Goal: Task Accomplishment & Management: Complete application form

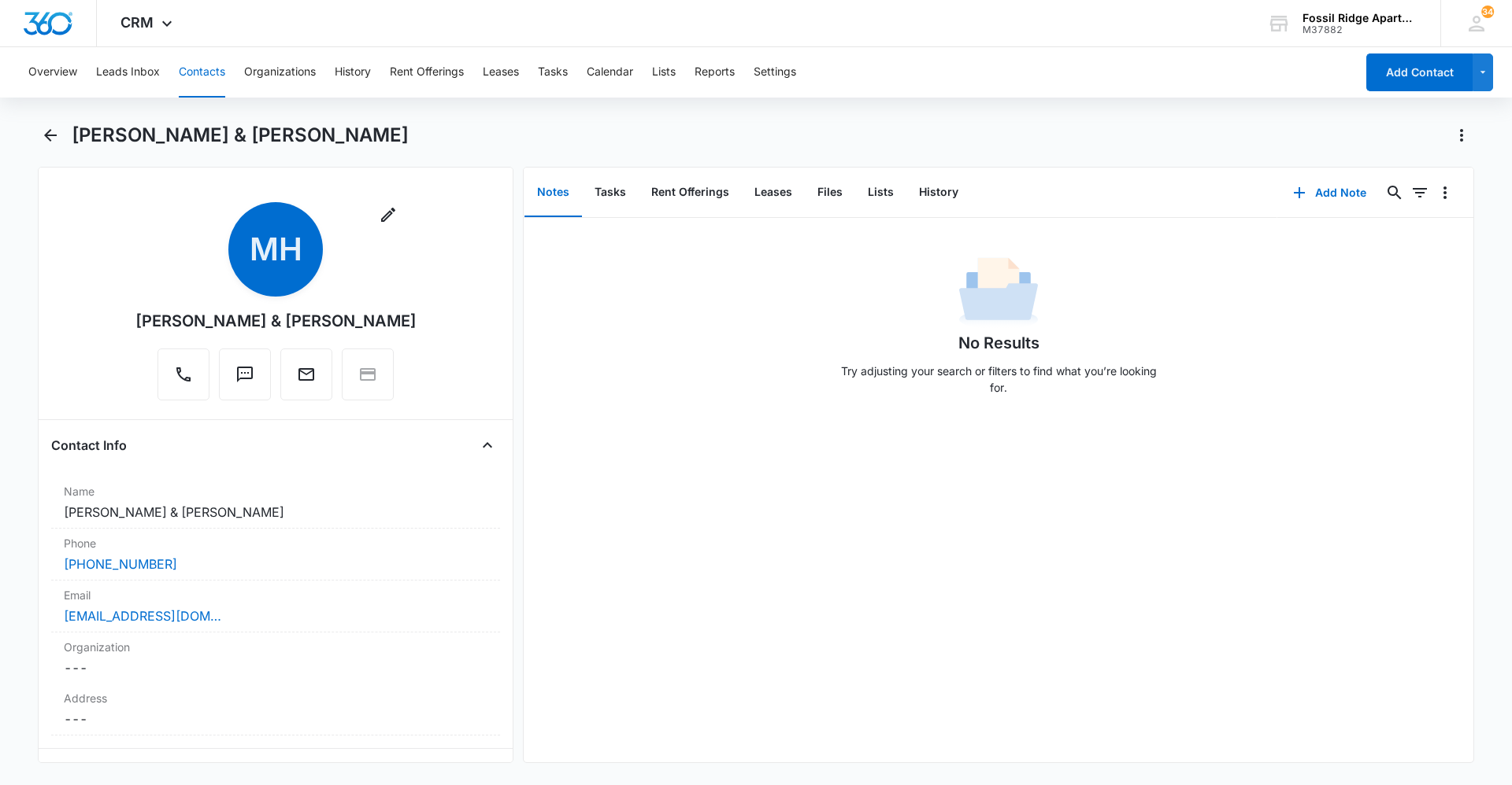
scroll to position [1180, 0]
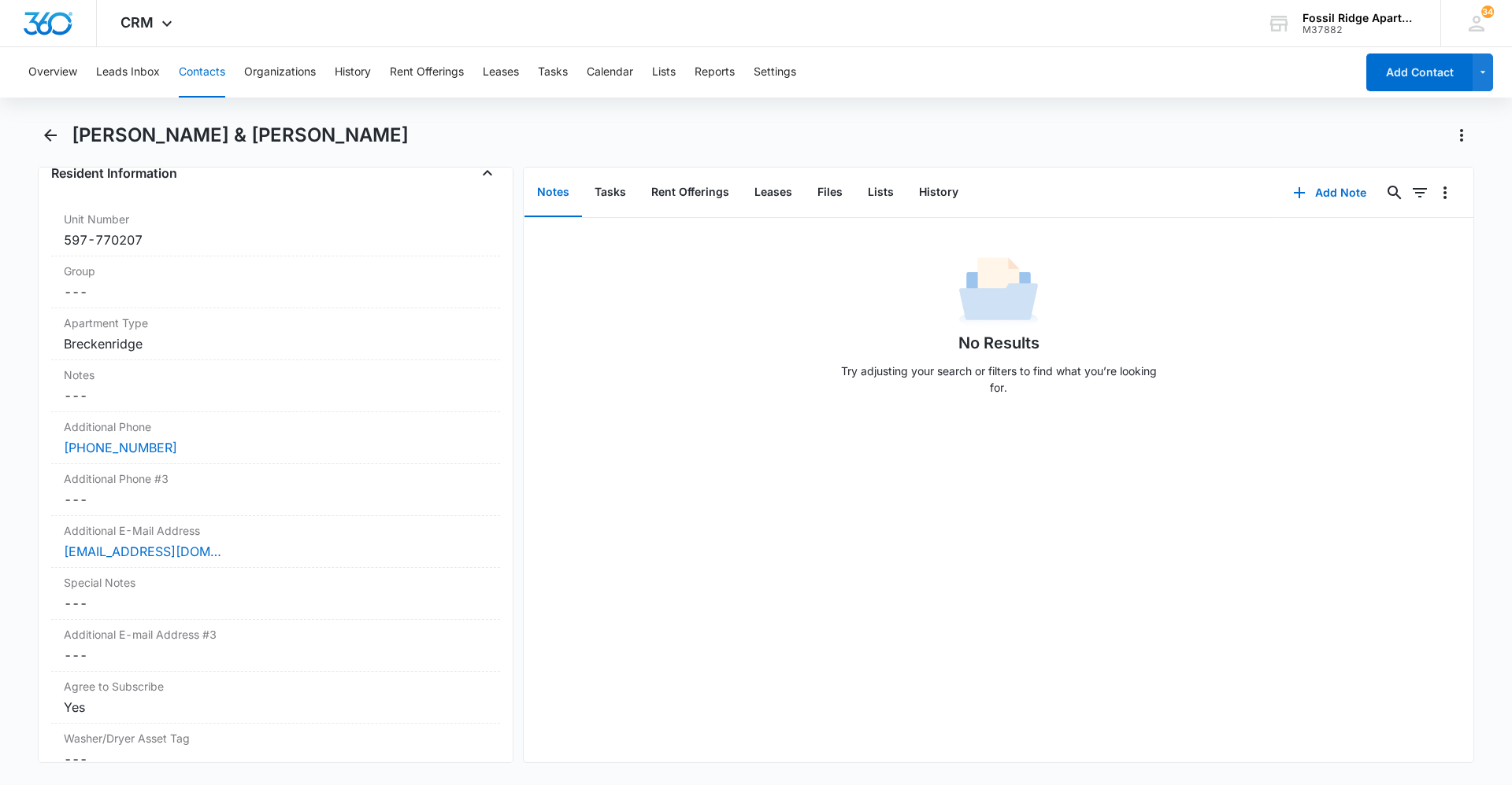
click at [215, 78] on button "Contacts" at bounding box center [202, 72] width 46 height 50
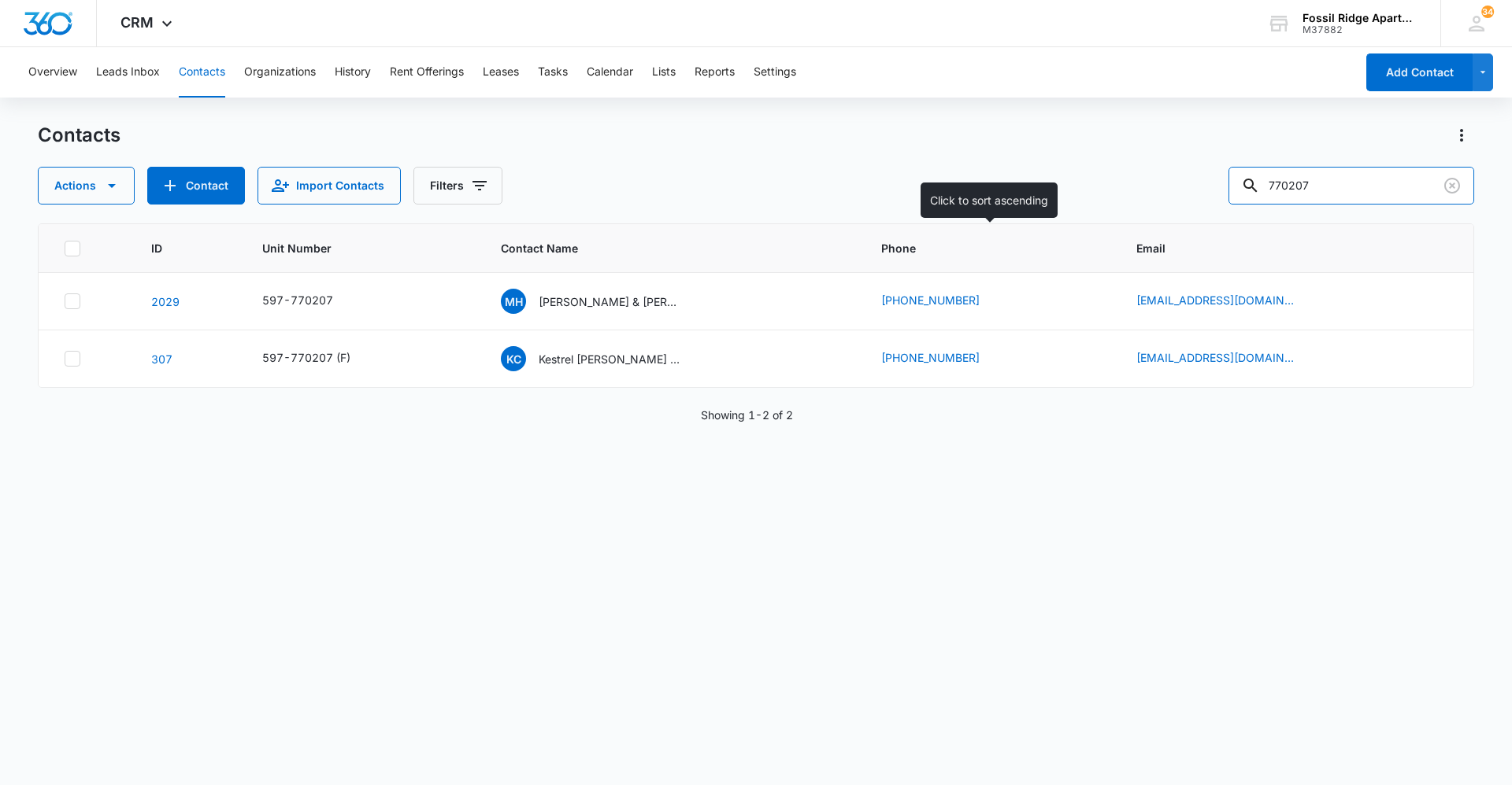
drag, startPoint x: 1162, startPoint y: 218, endPoint x: 727, endPoint y: 226, distance: 435.1
click at [727, 226] on div "Contacts Actions Contact Import Contacts Filters 770207 ID Unit Number Contact …" at bounding box center [756, 453] width 1436 height 661
type input "703102"
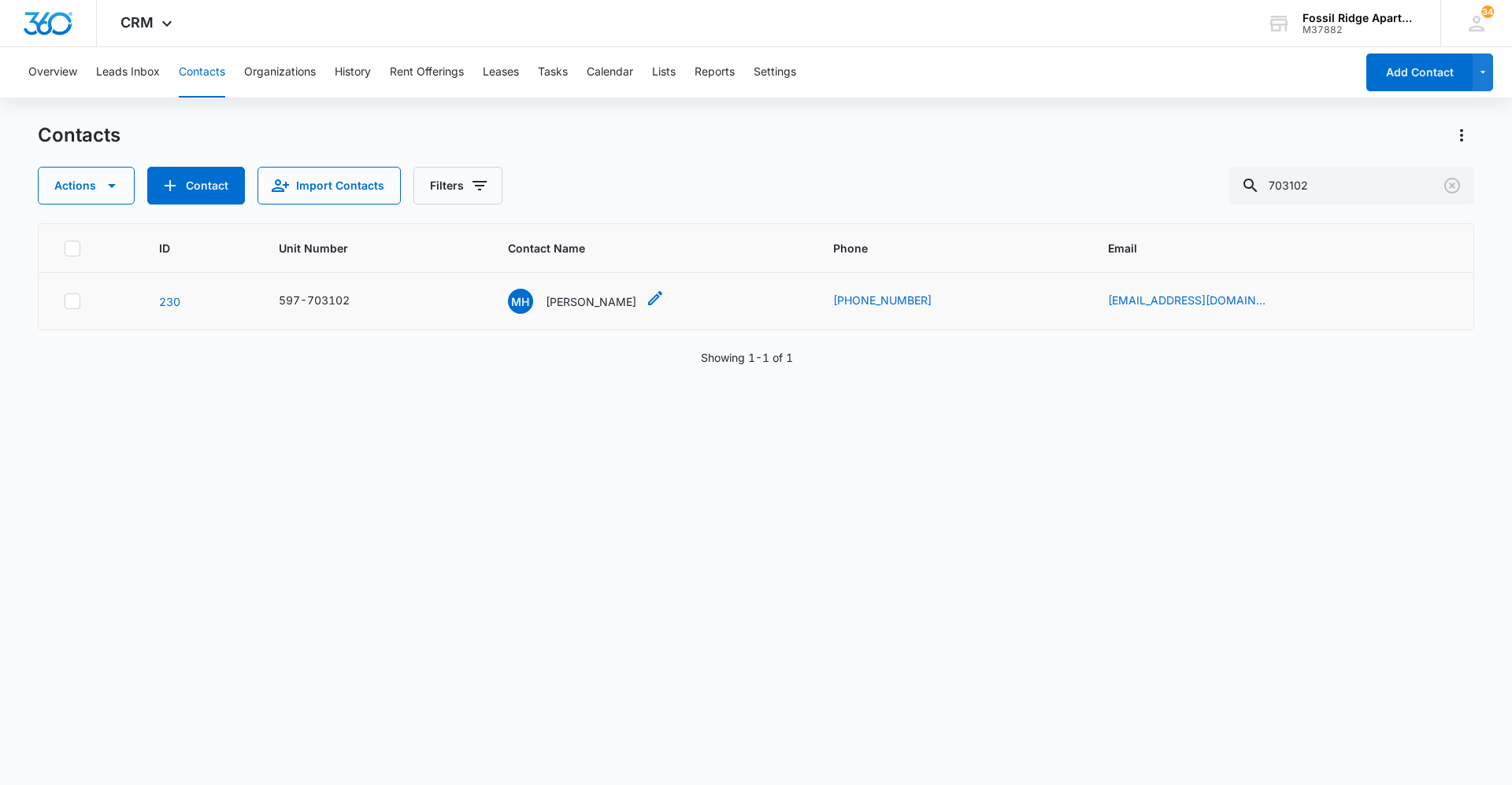
click at [571, 304] on p "[PERSON_NAME]" at bounding box center [591, 301] width 90 height 16
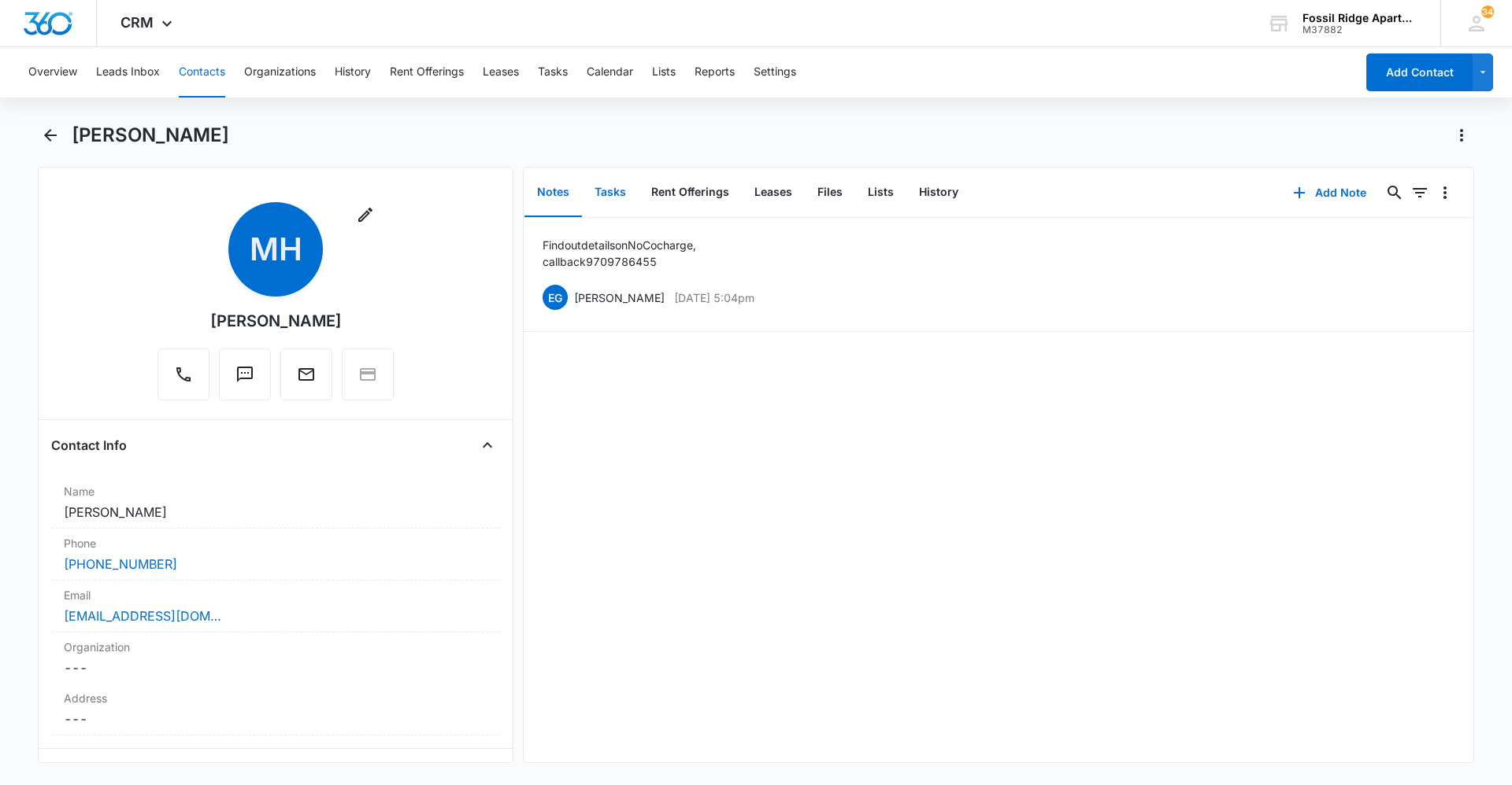
click at [629, 184] on button "Tasks" at bounding box center [610, 192] width 57 height 49
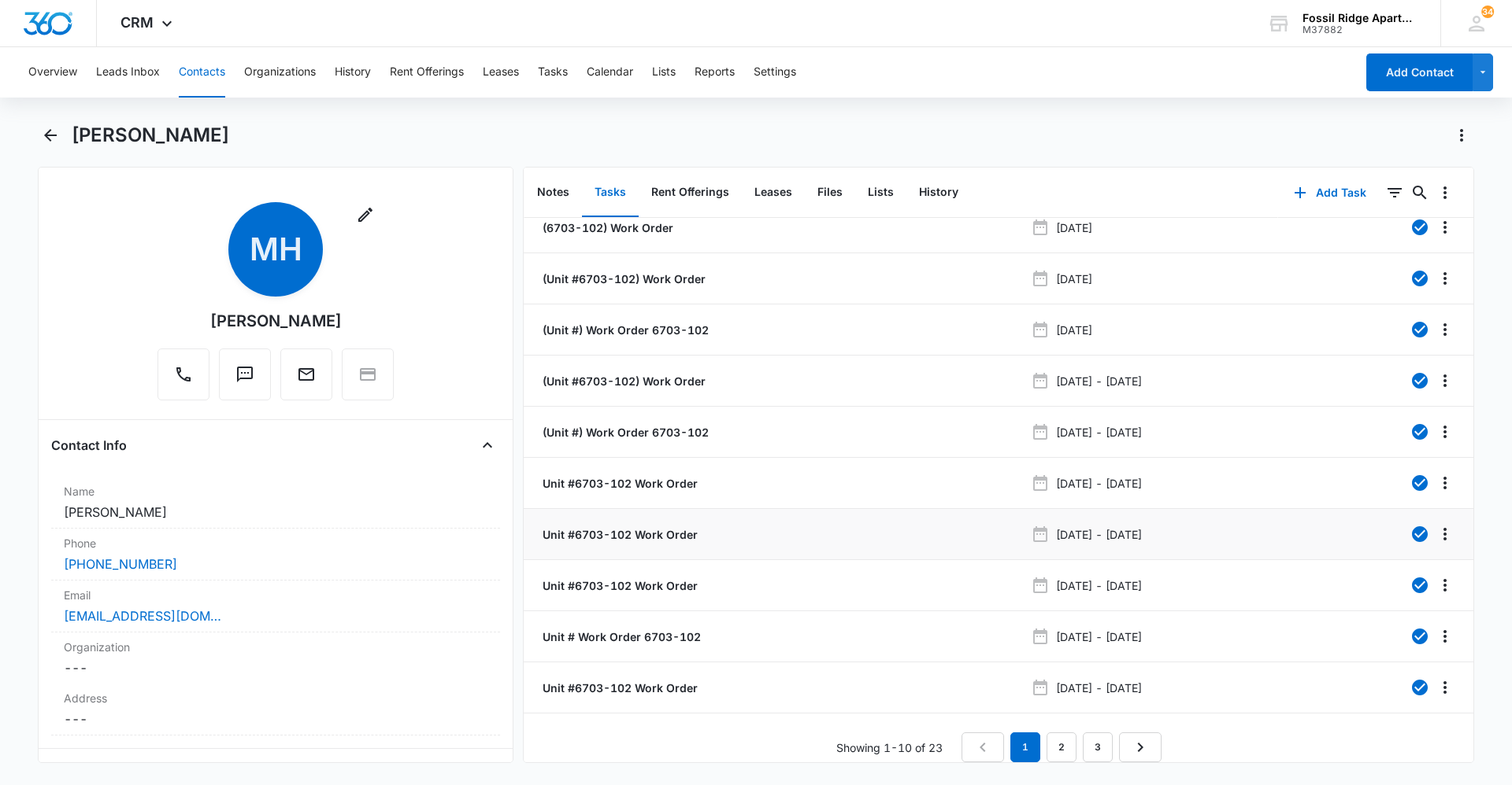
scroll to position [28, 0]
click at [1136, 738] on icon "Next Page" at bounding box center [1140, 747] width 19 height 19
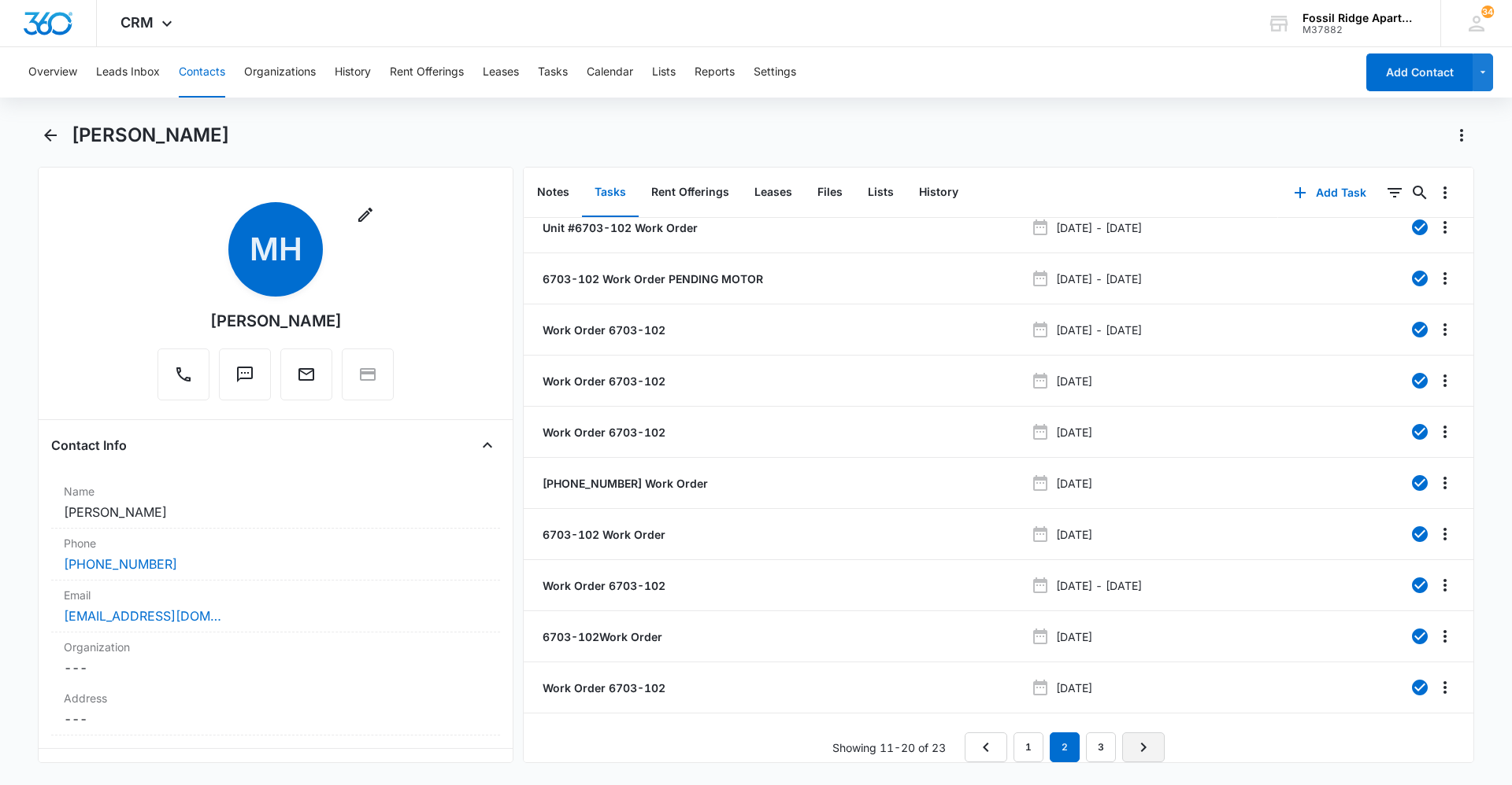
click at [1142, 738] on icon "Next Page" at bounding box center [1143, 747] width 19 height 19
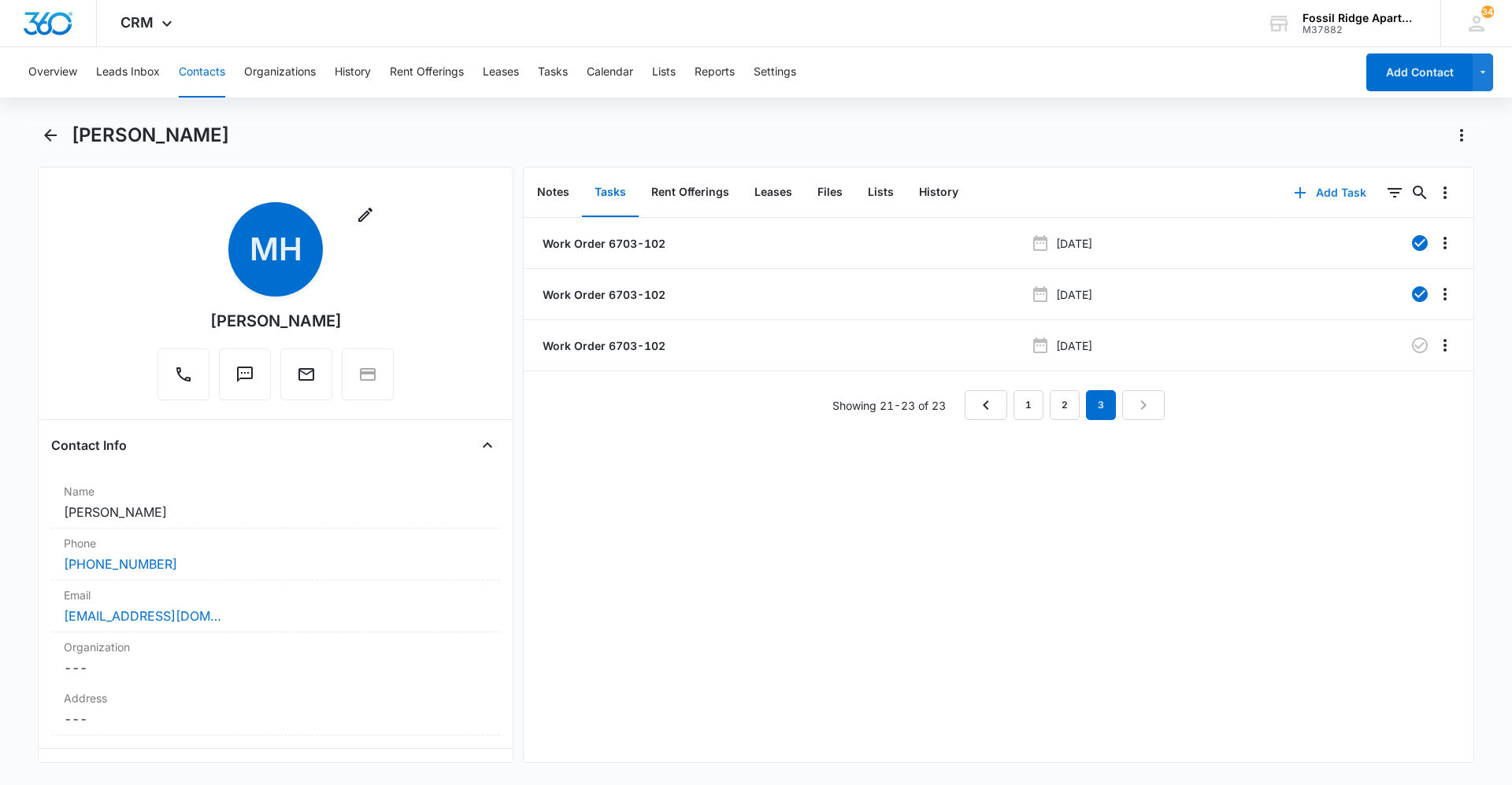
click at [1338, 190] on button "Add Task" at bounding box center [1330, 192] width 104 height 38
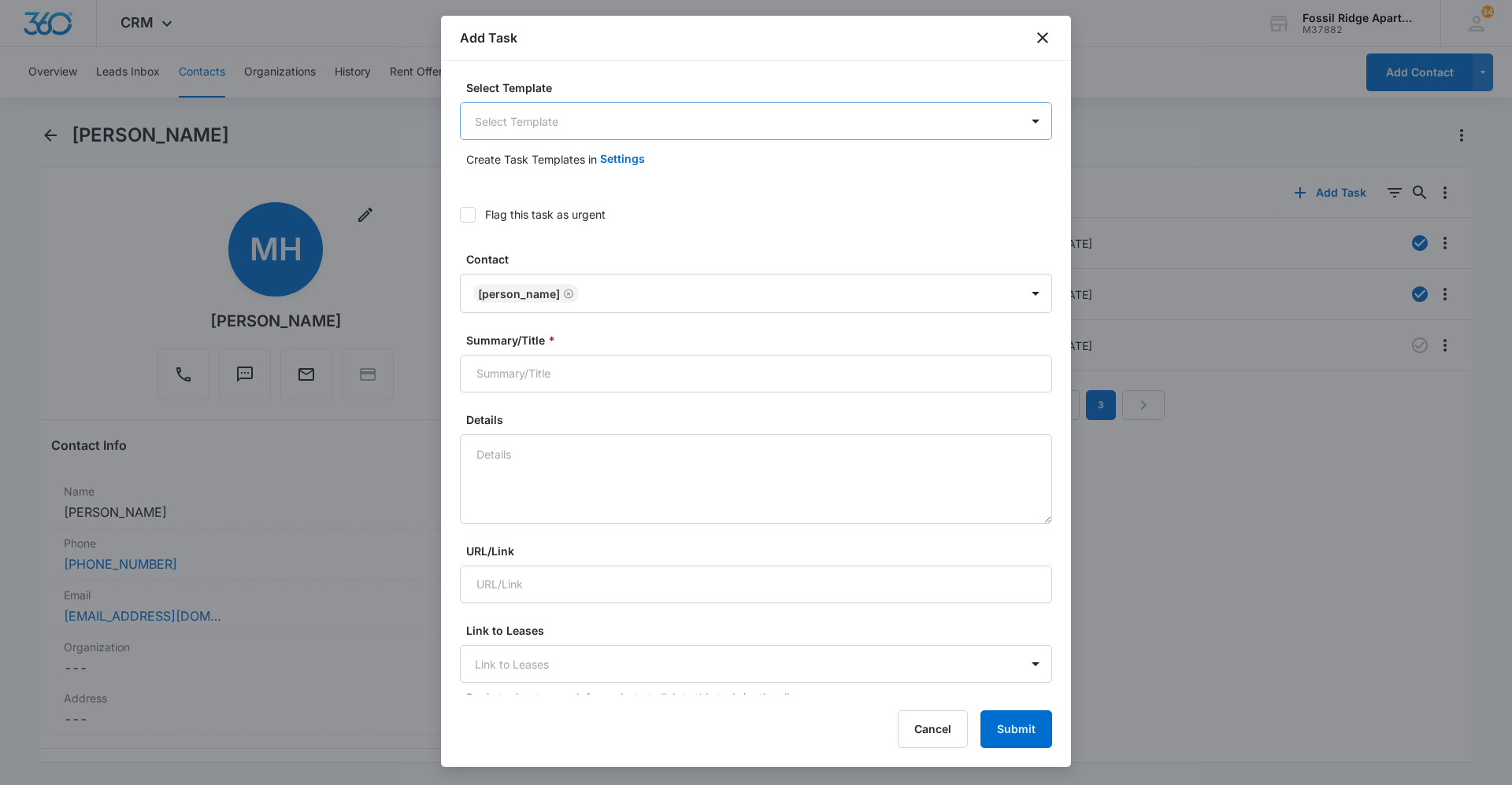
click at [617, 123] on body "CRM Apps Reputation Websites Forms CRM Email Social Content Ads Intelligence Fi…" at bounding box center [756, 392] width 1512 height 785
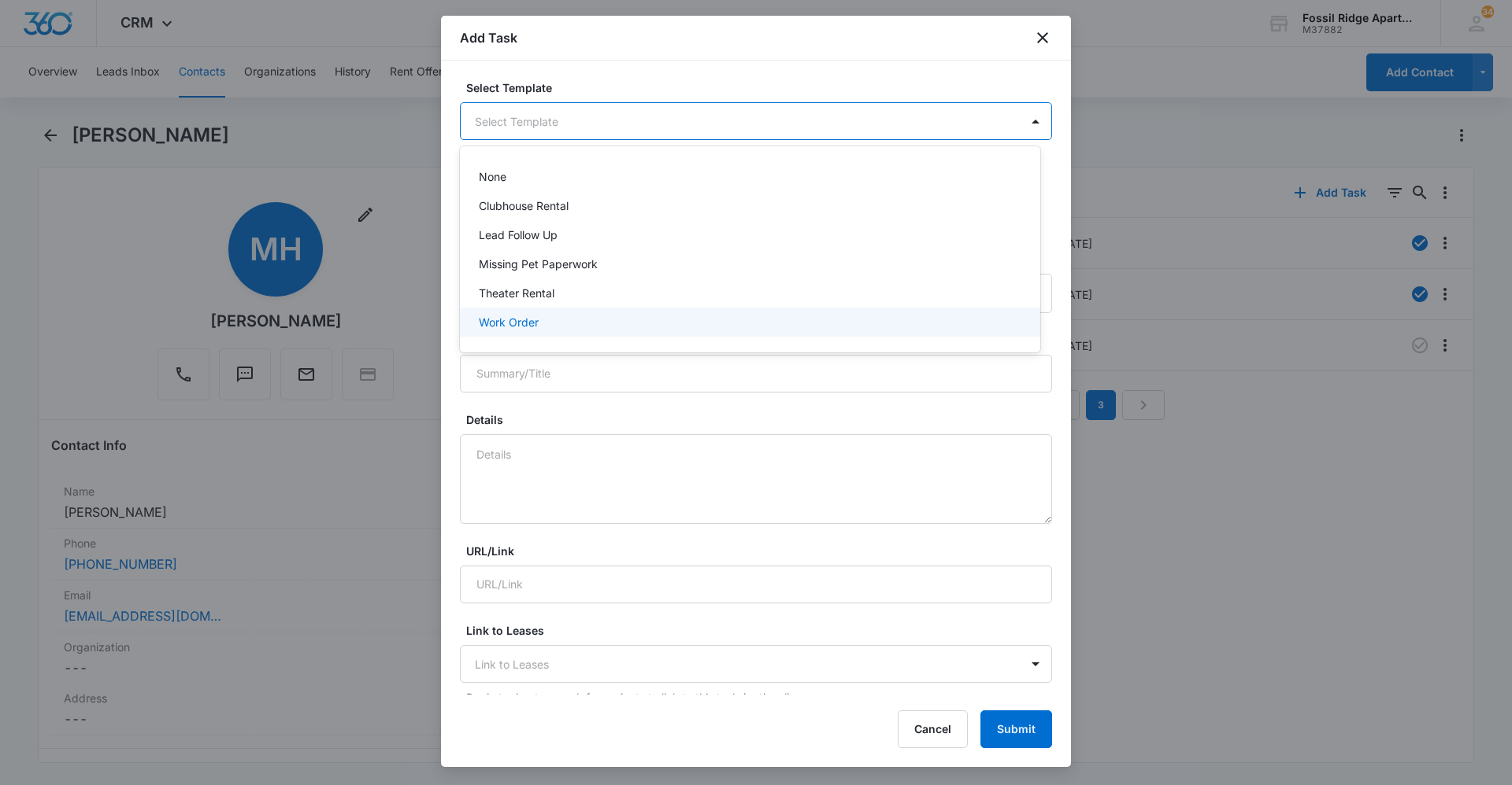
click at [531, 325] on p "Work Order" at bounding box center [508, 321] width 60 height 16
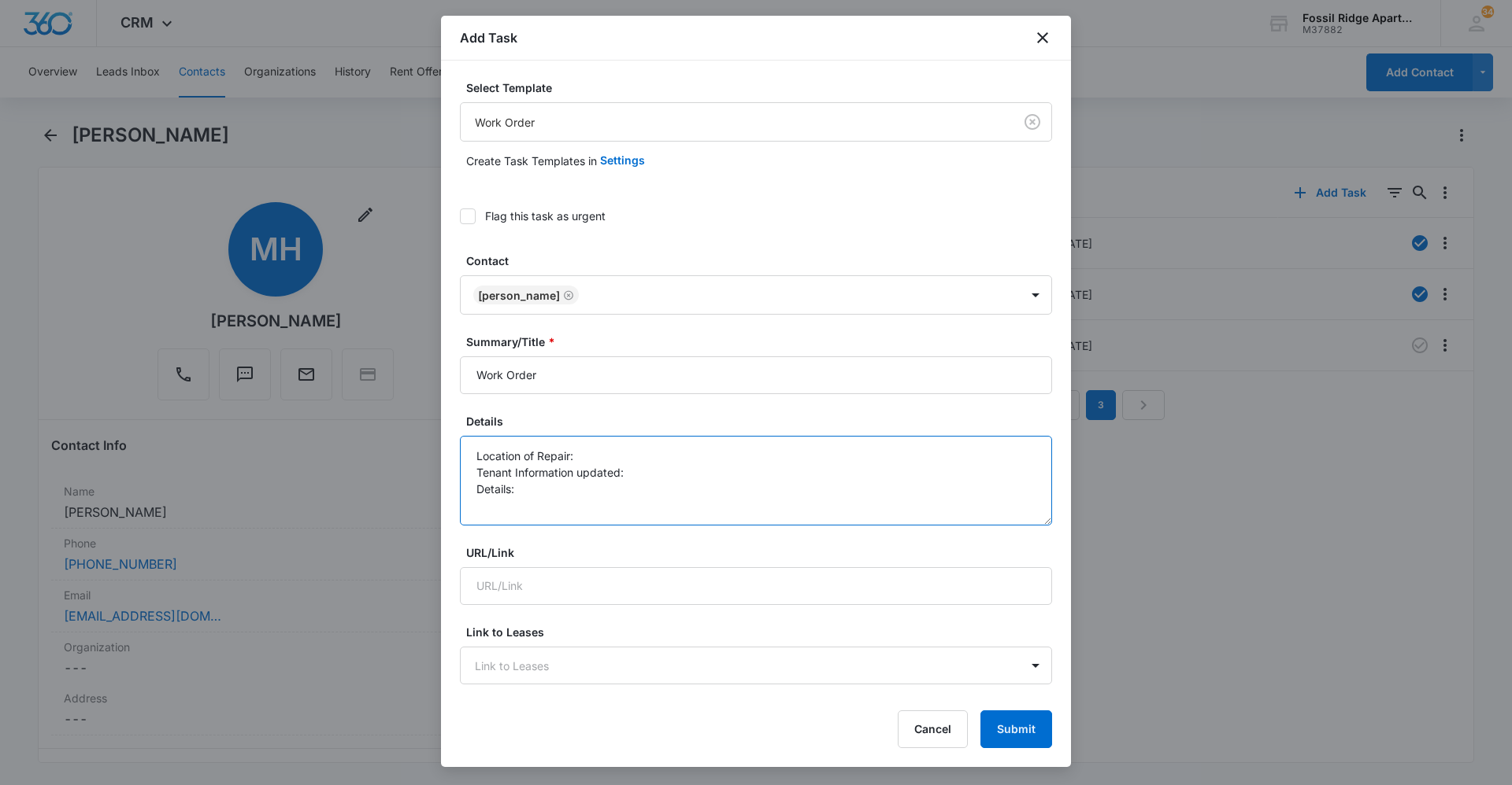
click at [589, 452] on textarea "Location of Repair: Tenant Information updated: Details:" at bounding box center [756, 480] width 592 height 89
click at [625, 468] on textarea "Location of Repair: 6703-102 Tenant Information updated: Details:" at bounding box center [756, 480] width 592 height 89
click at [523, 491] on textarea "Location of Repair: 6703-102 Tenant Information updated: Yes Details:" at bounding box center [756, 480] width 592 height 89
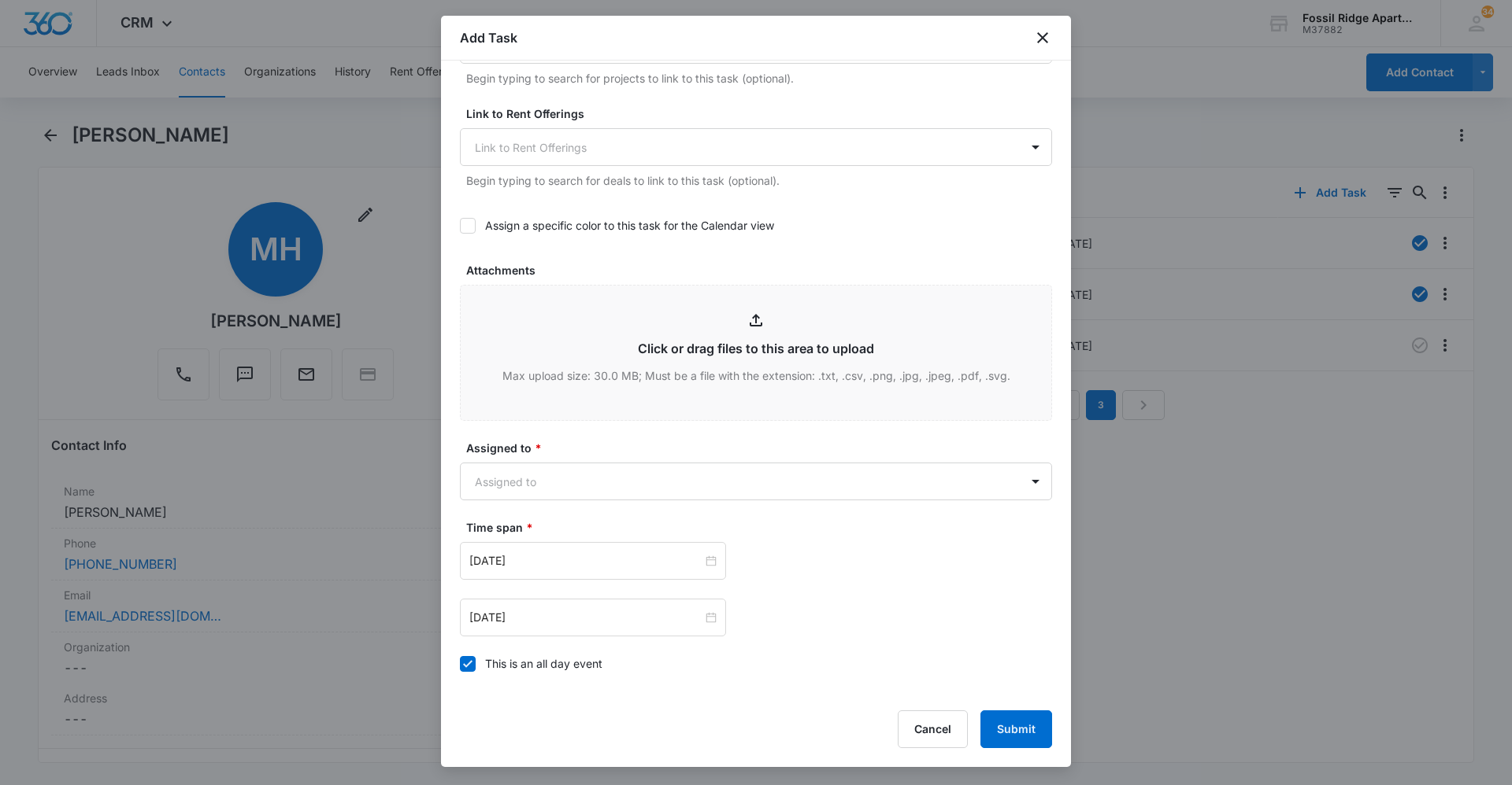
scroll to position [629, 0]
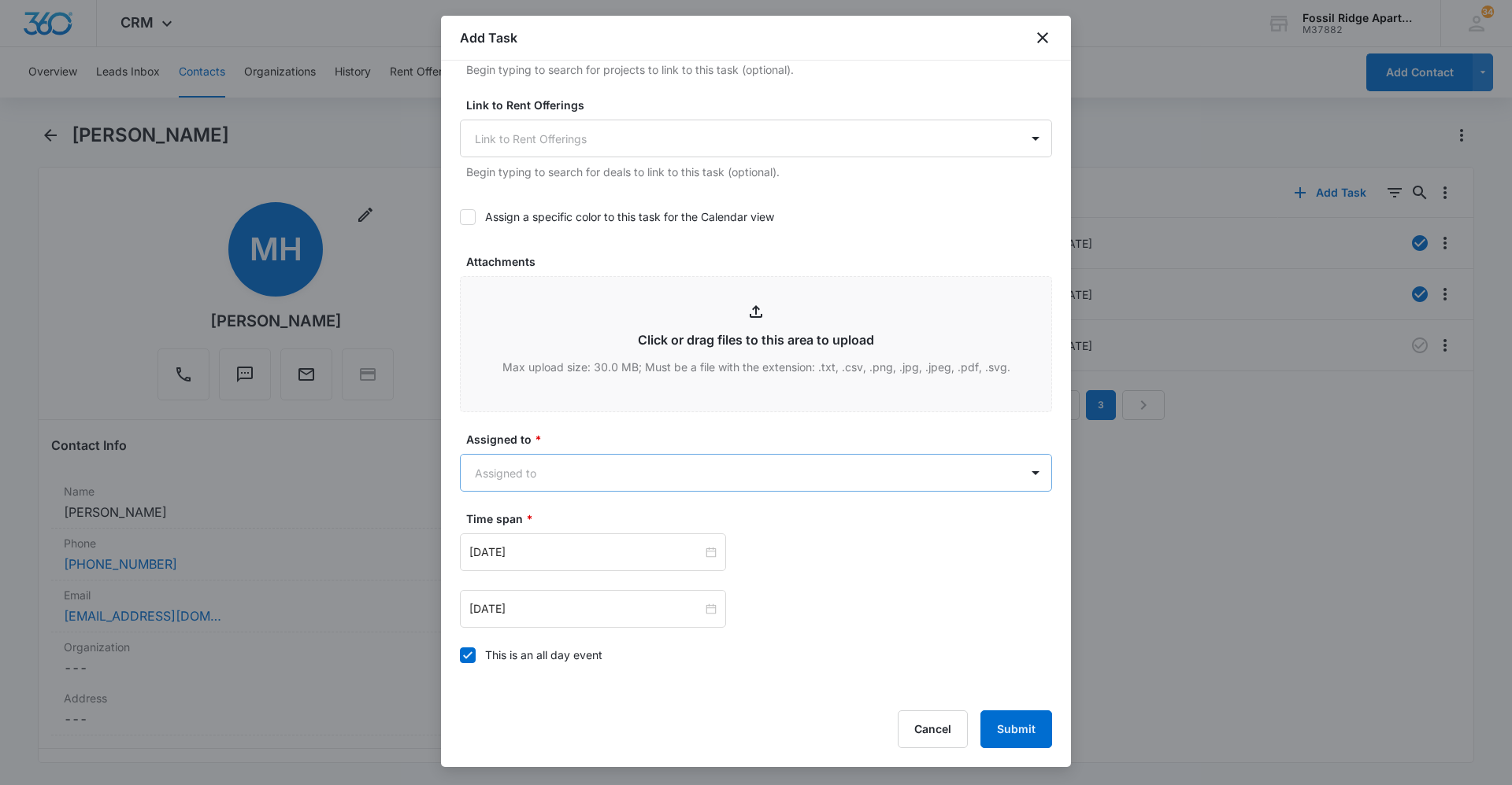
type textarea "Location of Repair: 6703-102 Tenant Information updated: Yes Details: Air filte…"
click at [603, 465] on body "CRM Apps Reputation Websites Forms CRM Email Social Content Ads Intelligence Fi…" at bounding box center [756, 392] width 1512 height 785
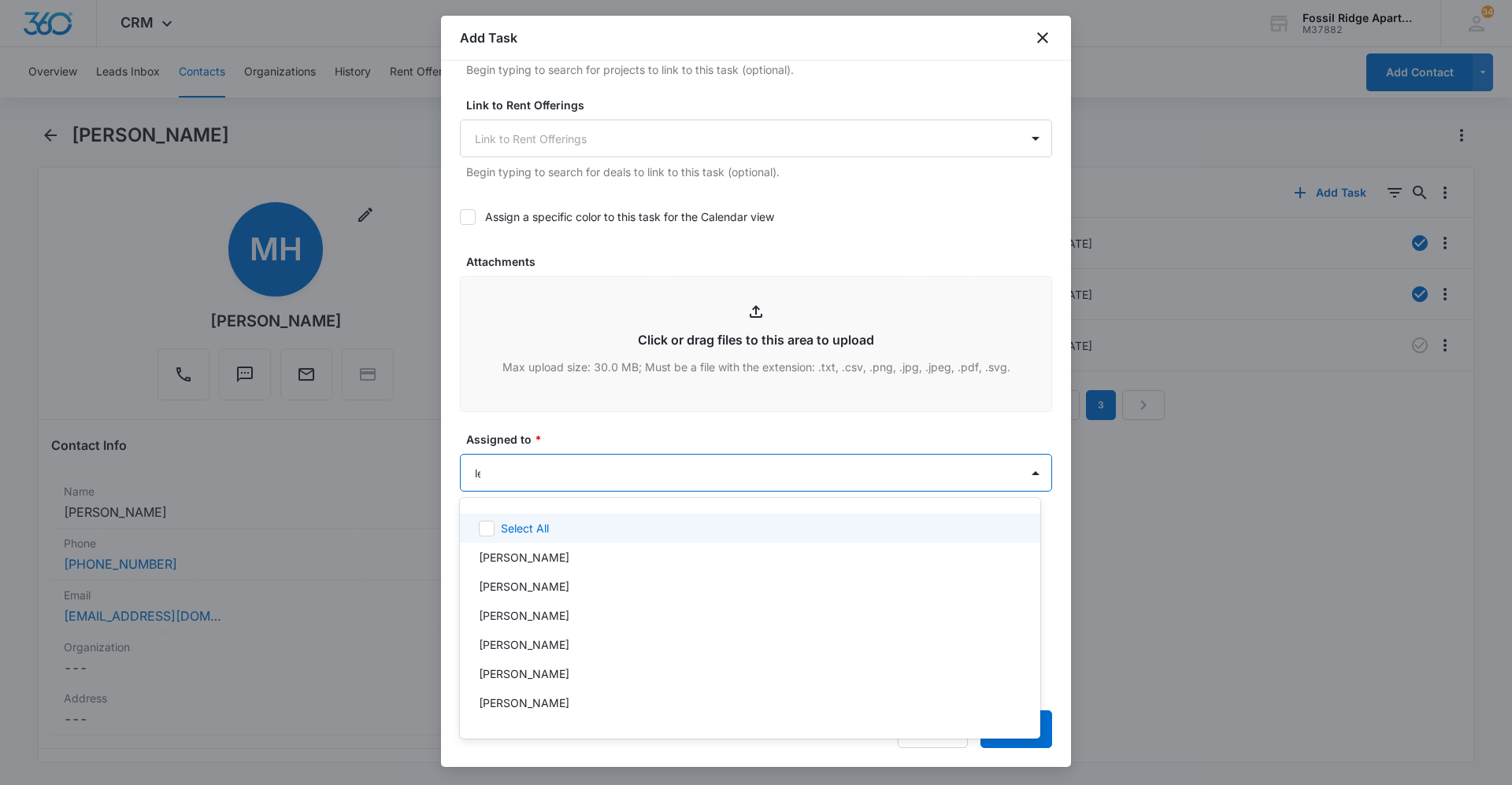
type input "[PERSON_NAME]"
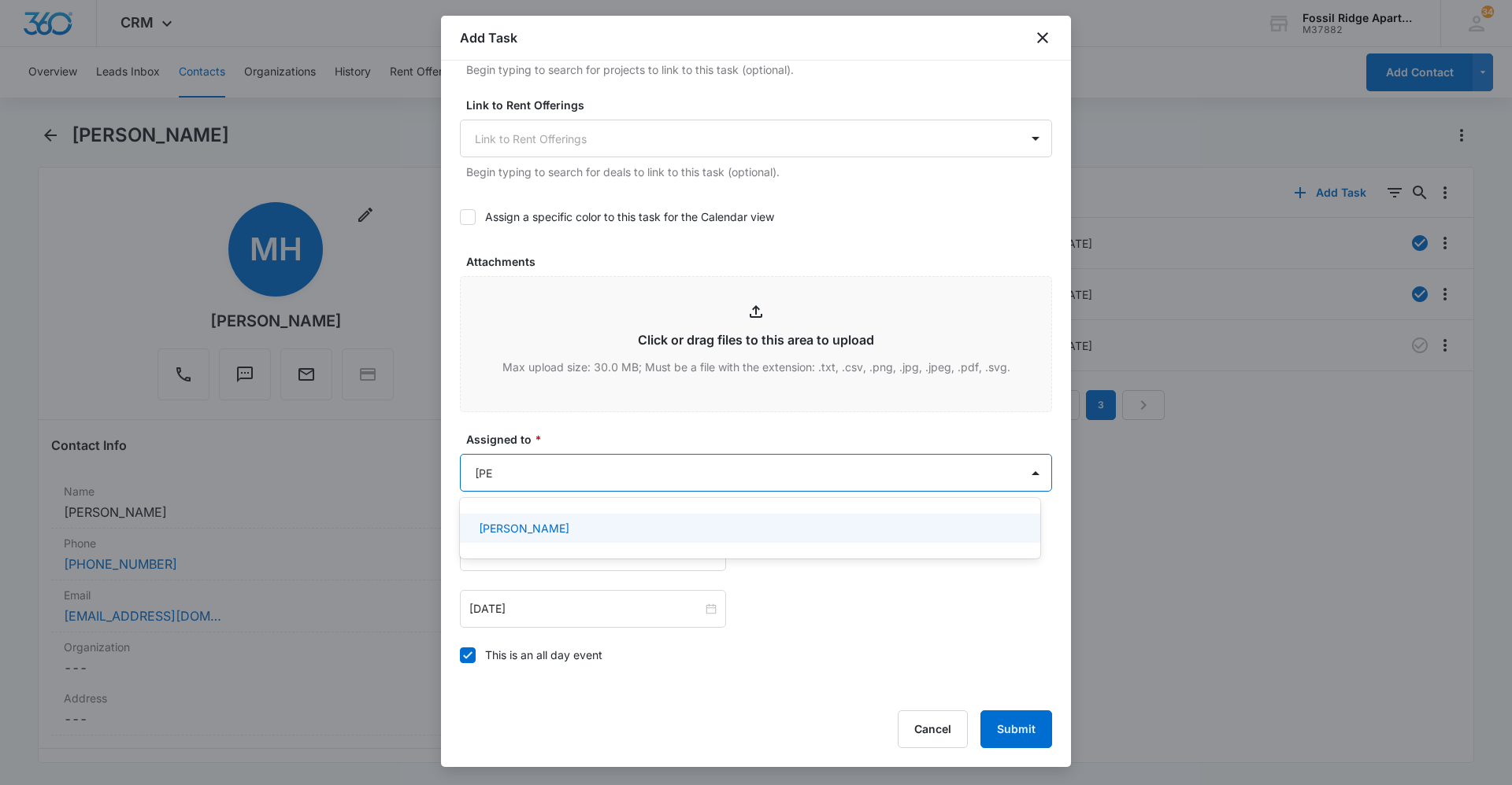
click at [606, 539] on div "[PERSON_NAME]" at bounding box center [750, 528] width 580 height 29
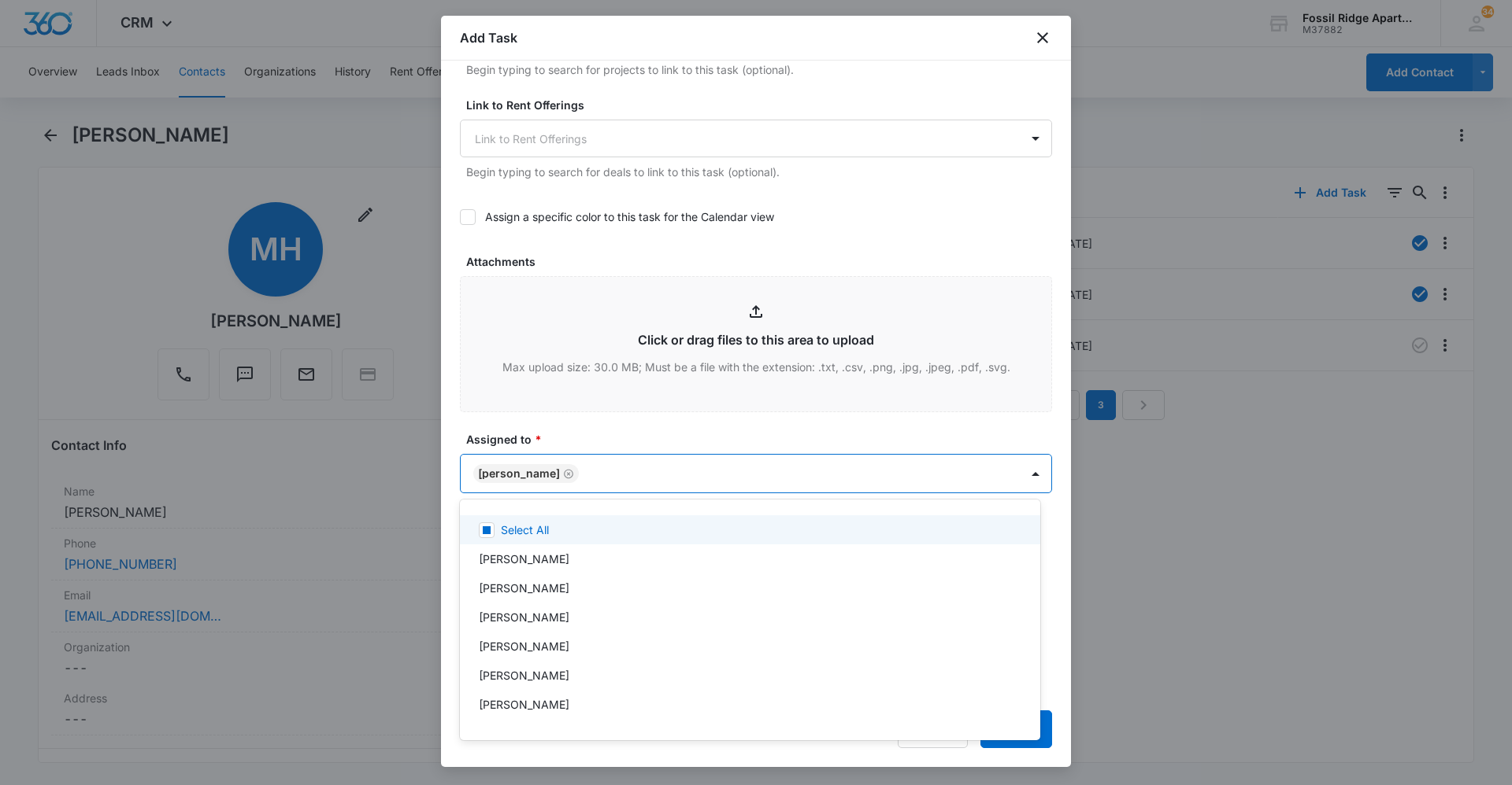
click at [581, 436] on div at bounding box center [756, 392] width 1512 height 785
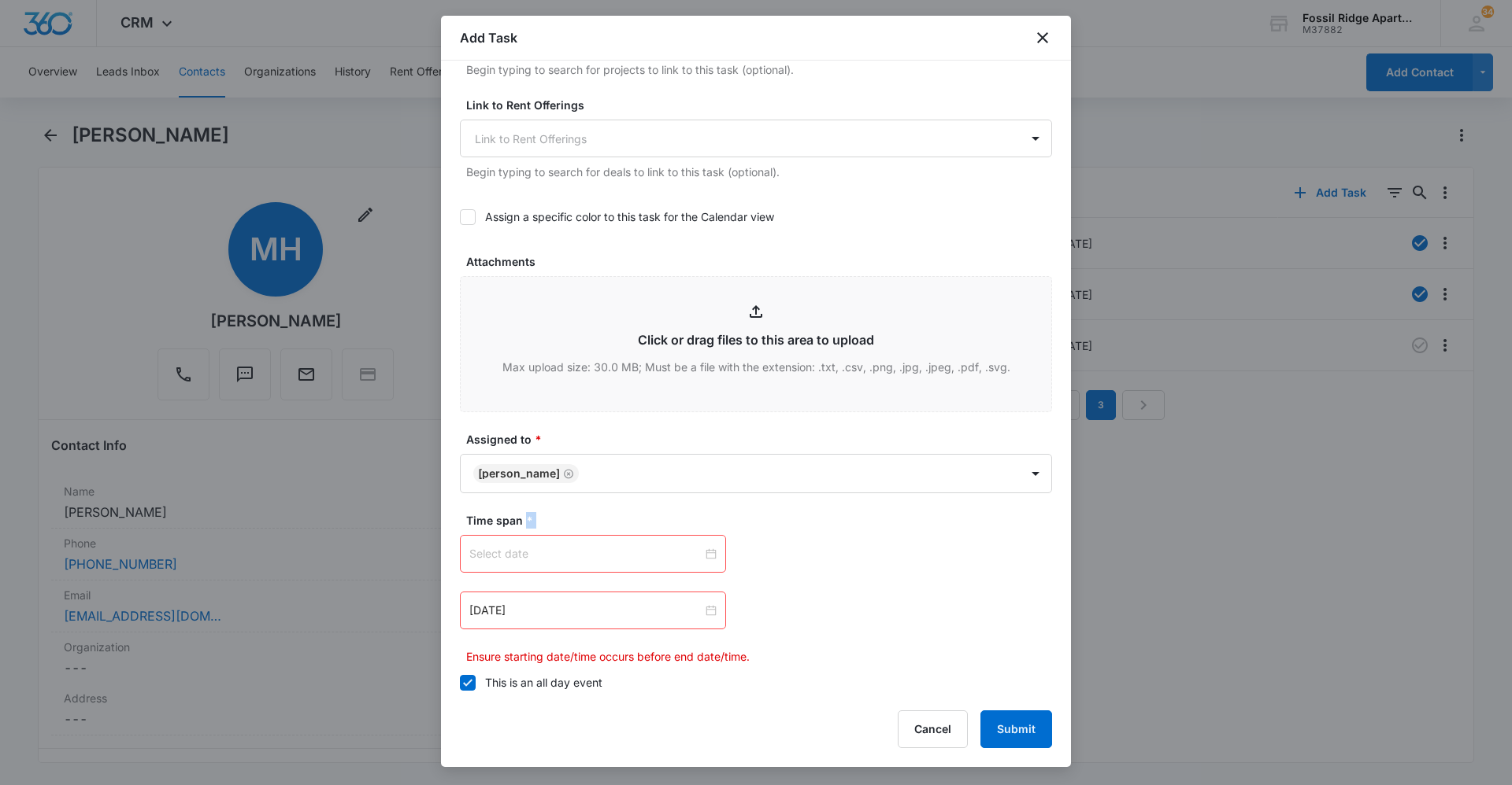
click at [705, 554] on div at bounding box center [593, 554] width 247 height 17
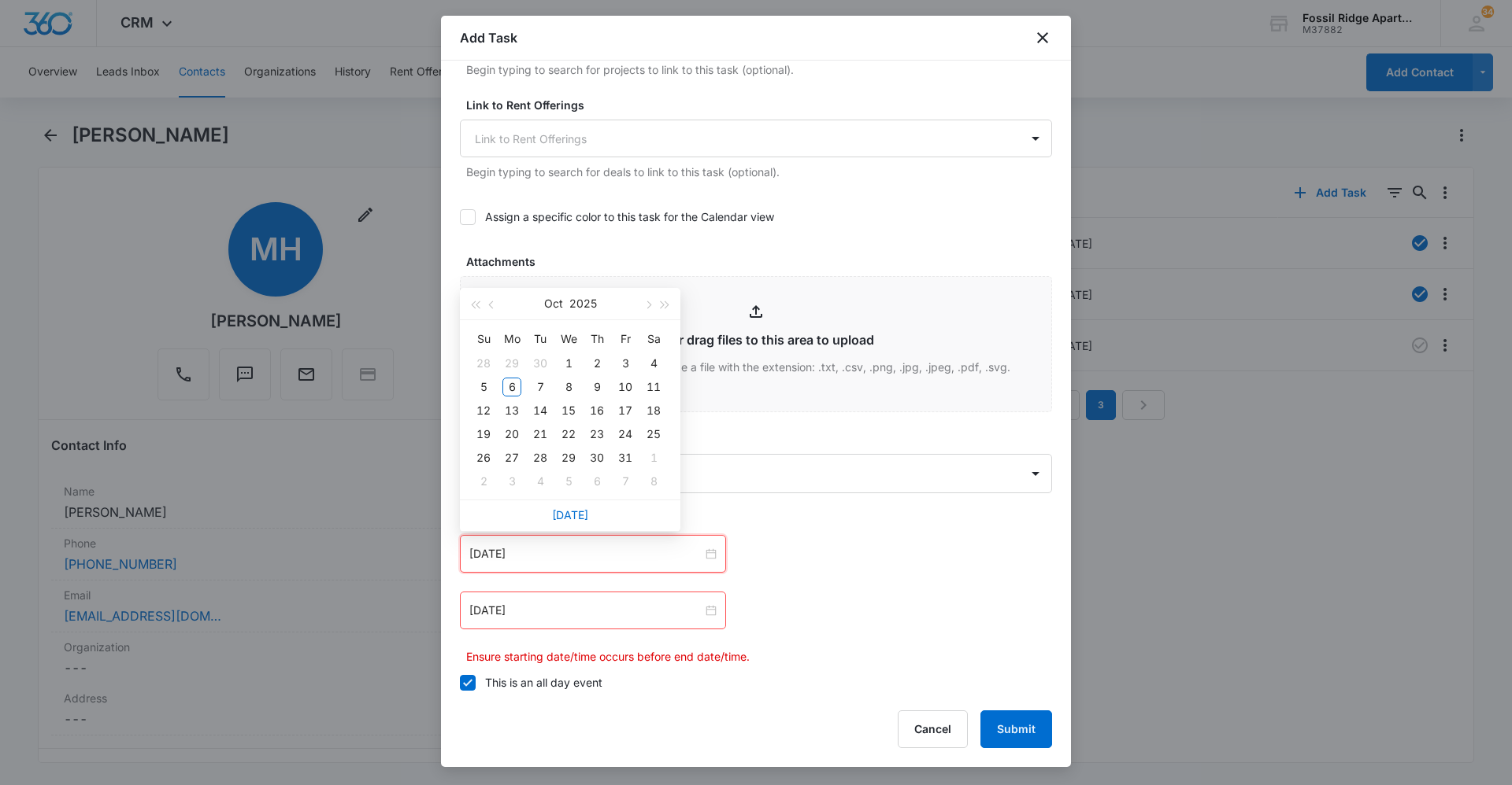
type input "[DATE]"
click at [568, 514] on link "[DATE]" at bounding box center [570, 515] width 37 height 13
type input "[DATE]"
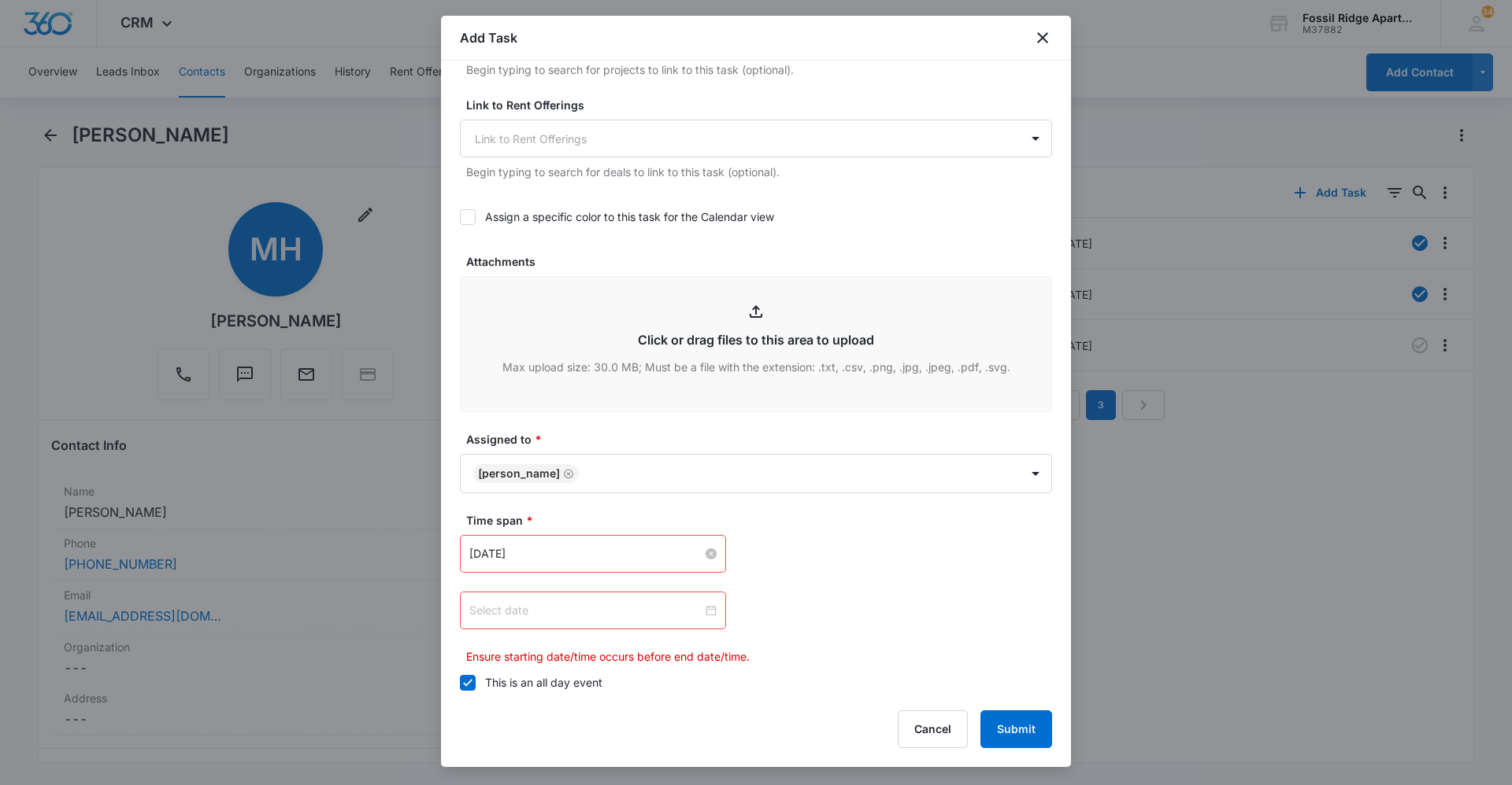
click at [706, 606] on div at bounding box center [593, 611] width 247 height 17
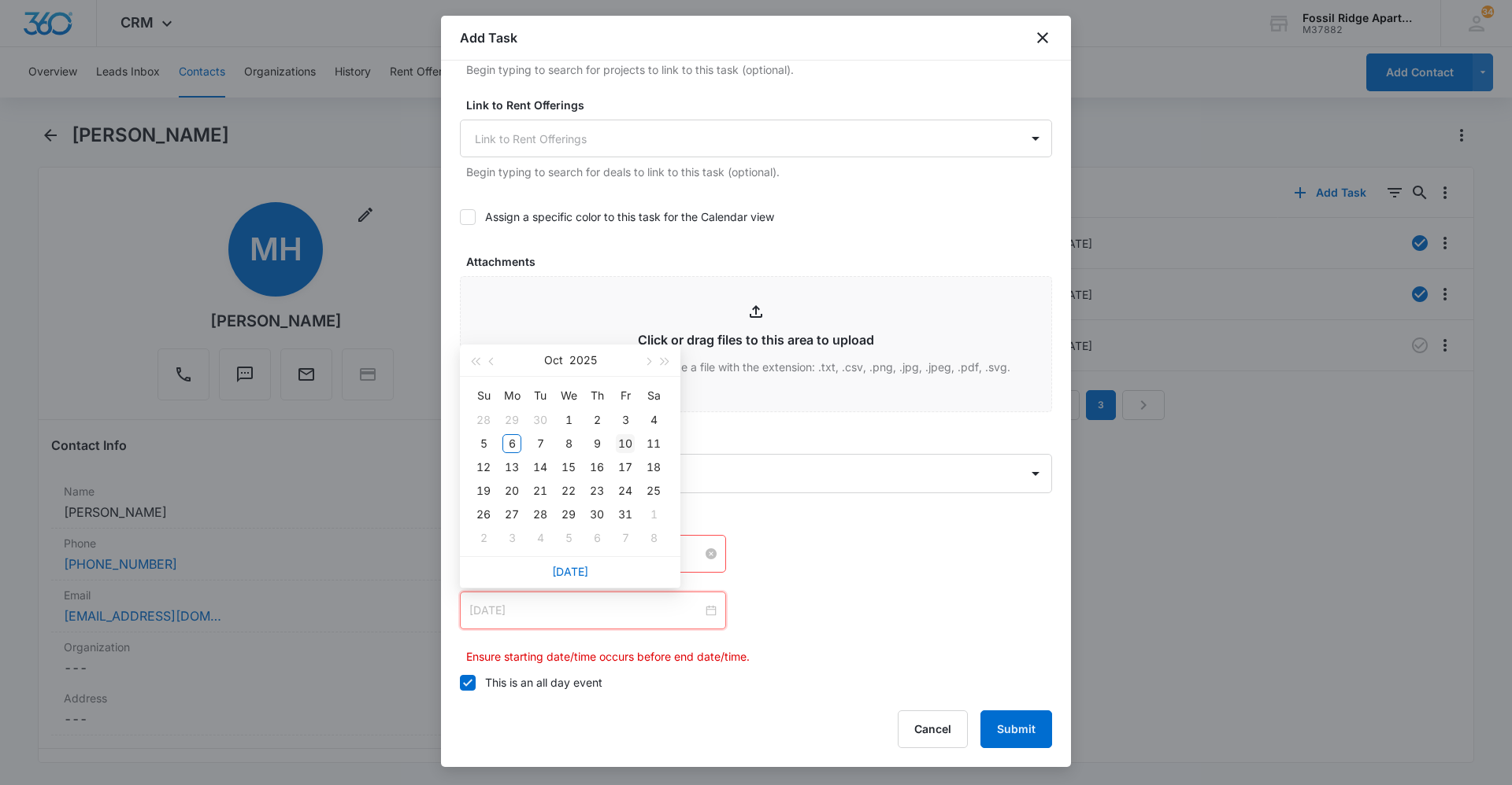
type input "[DATE]"
click at [622, 444] on div "10" at bounding box center [626, 444] width 19 height 19
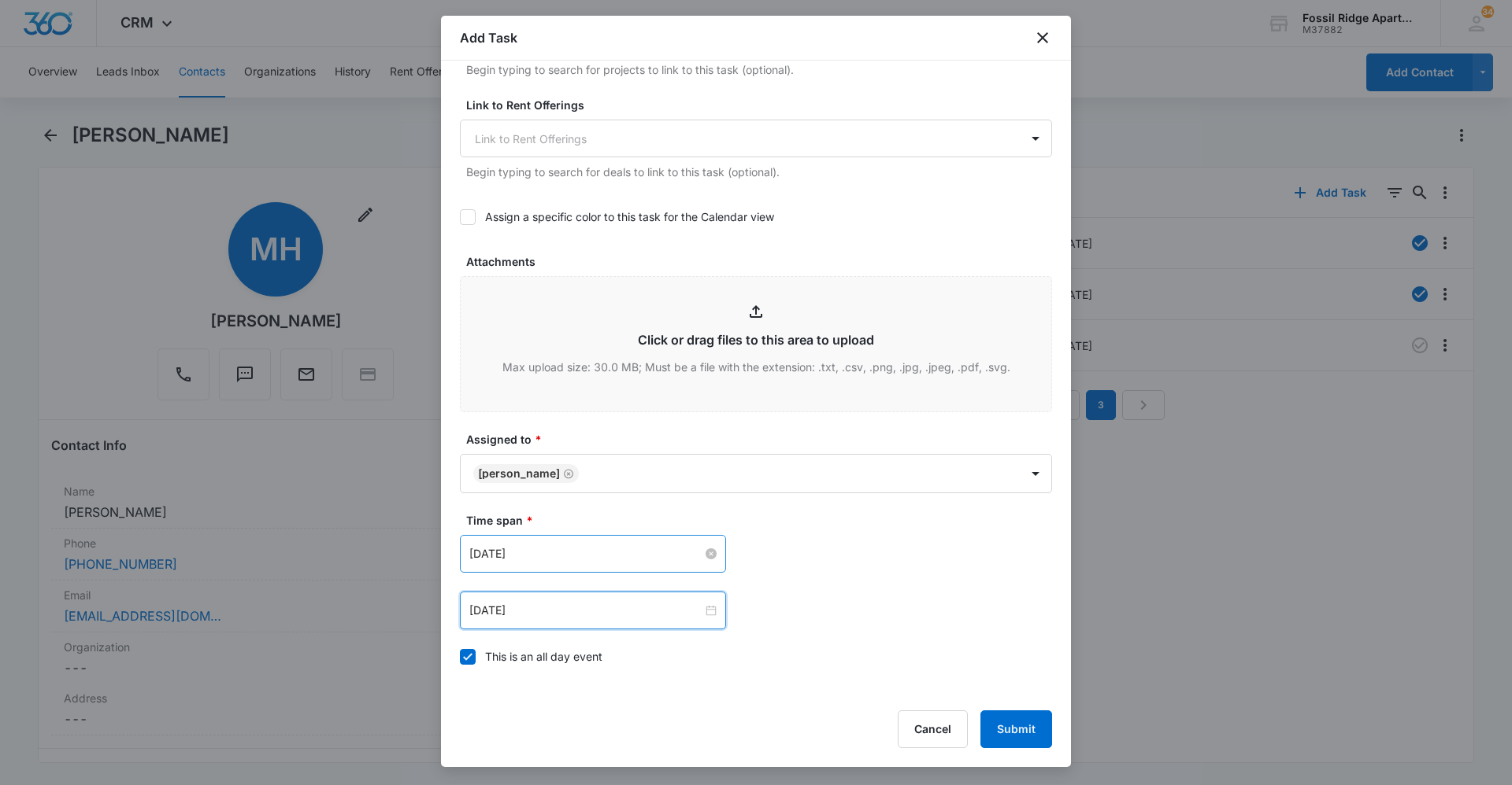
click at [903, 569] on div "[DATE] [DATE] Su Mo Tu We Th Fr Sa 28 29 30 1 2 3 4 5 6 7 8 9 10 11 12 13 14 15…" at bounding box center [756, 553] width 592 height 38
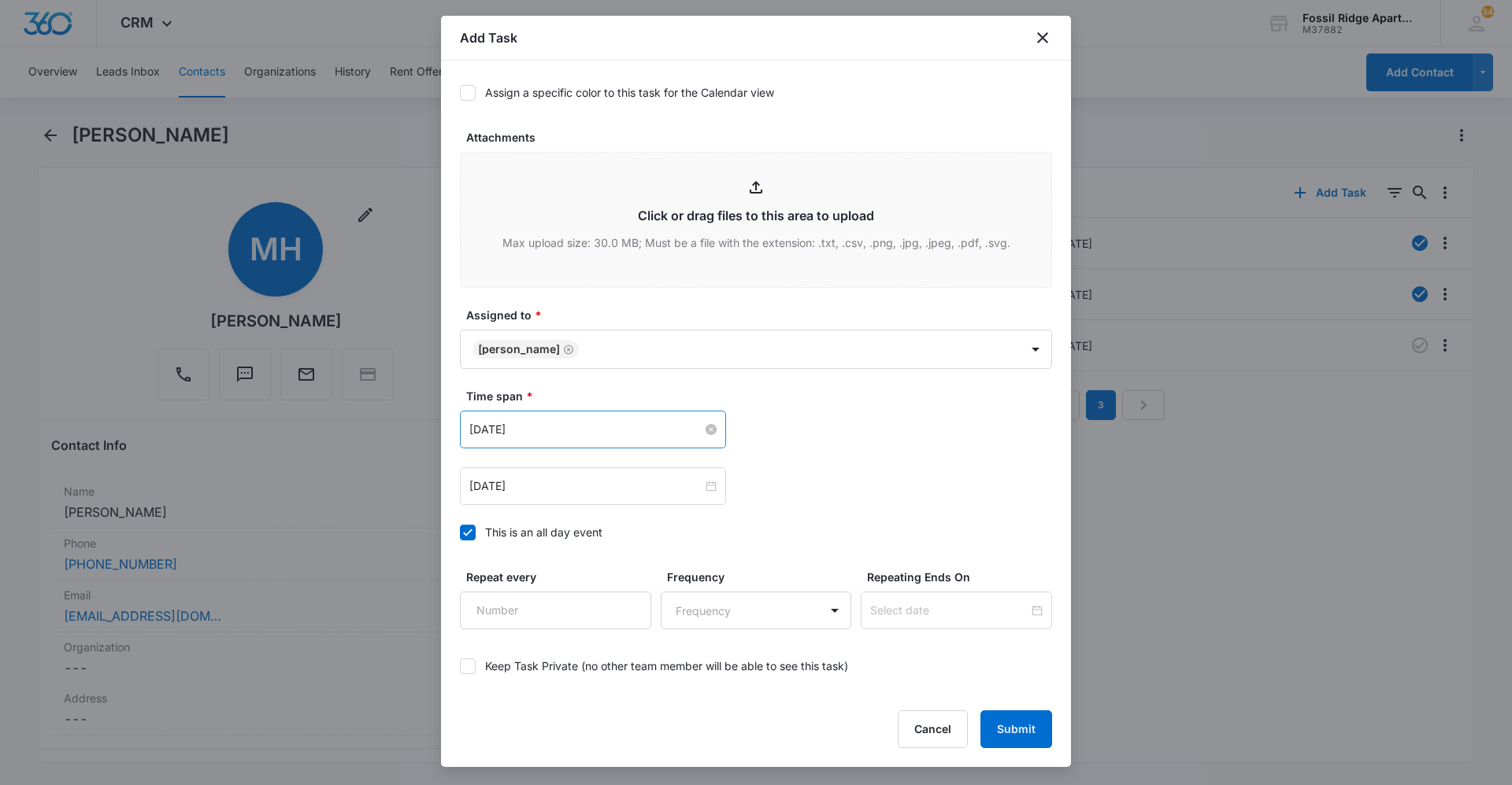
scroll to position [823, 0]
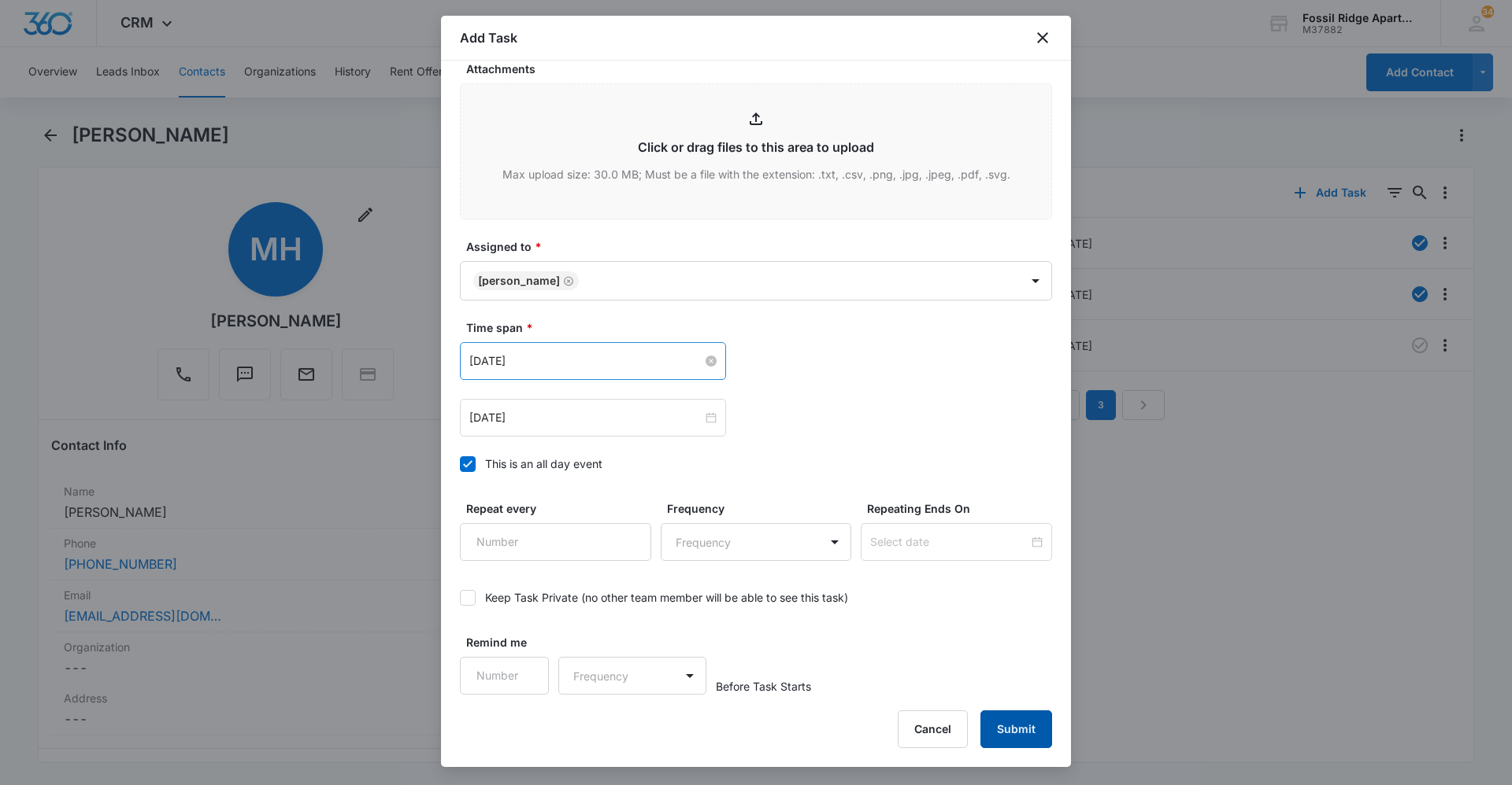
click at [998, 732] on button "Submit" at bounding box center [1015, 729] width 71 height 38
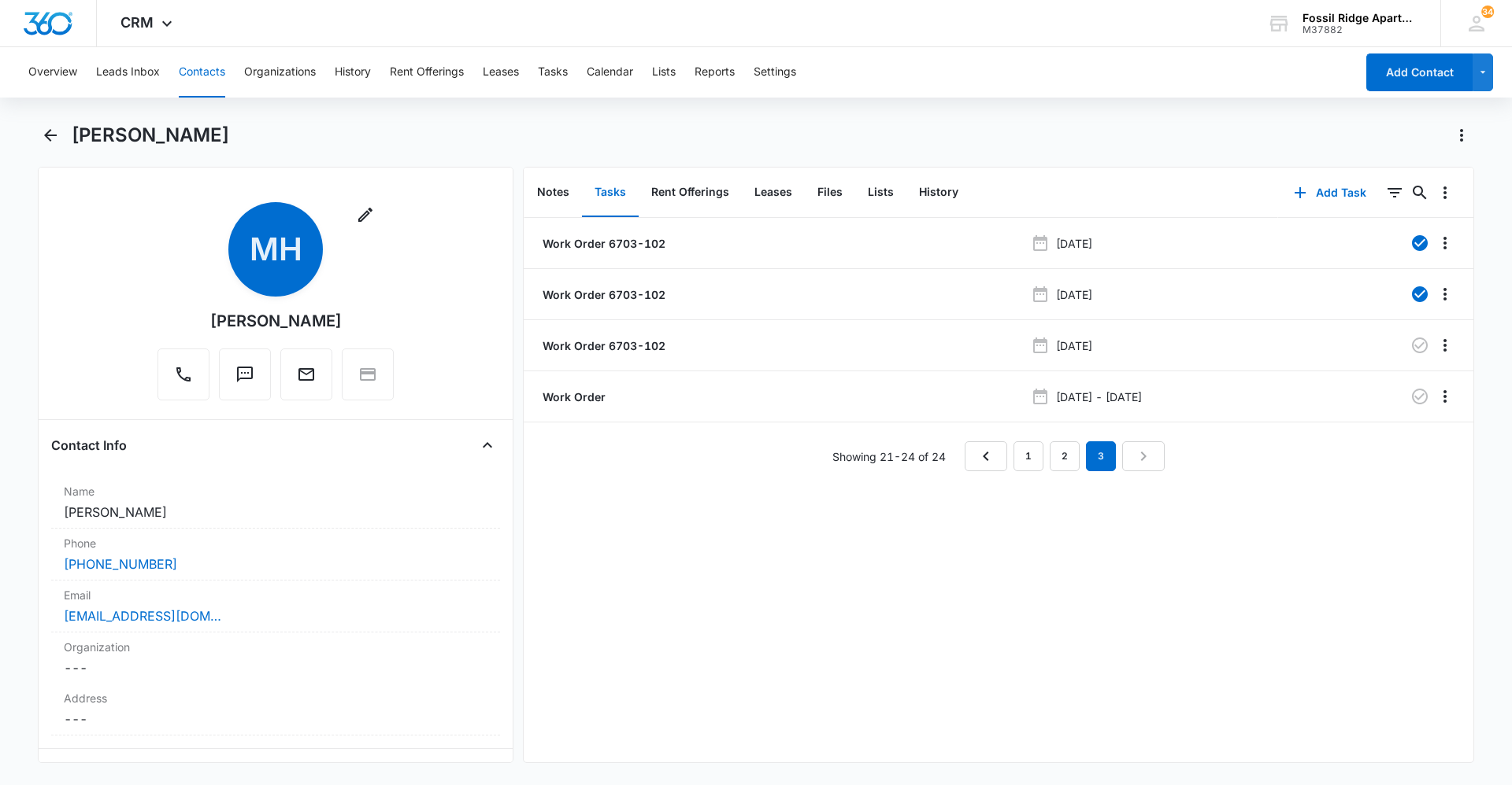
click at [189, 85] on button "Contacts" at bounding box center [202, 72] width 46 height 50
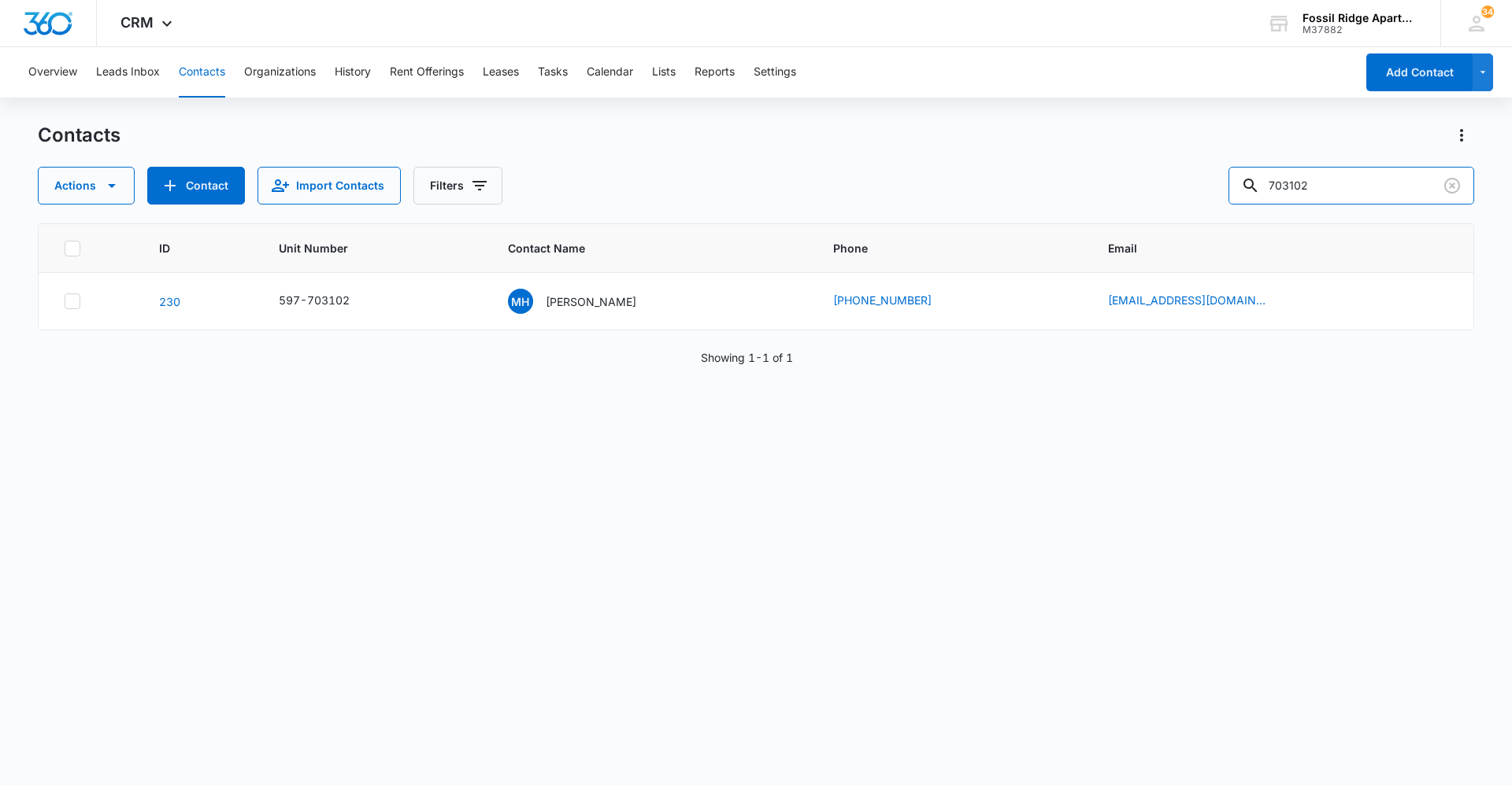
drag, startPoint x: 1313, startPoint y: 191, endPoint x: 284, endPoint y: 132, distance: 1030.7
click at [284, 133] on div "Contacts Actions Contact Import Contacts Filters 703102" at bounding box center [756, 164] width 1436 height 82
type input "3"
type input "990301"
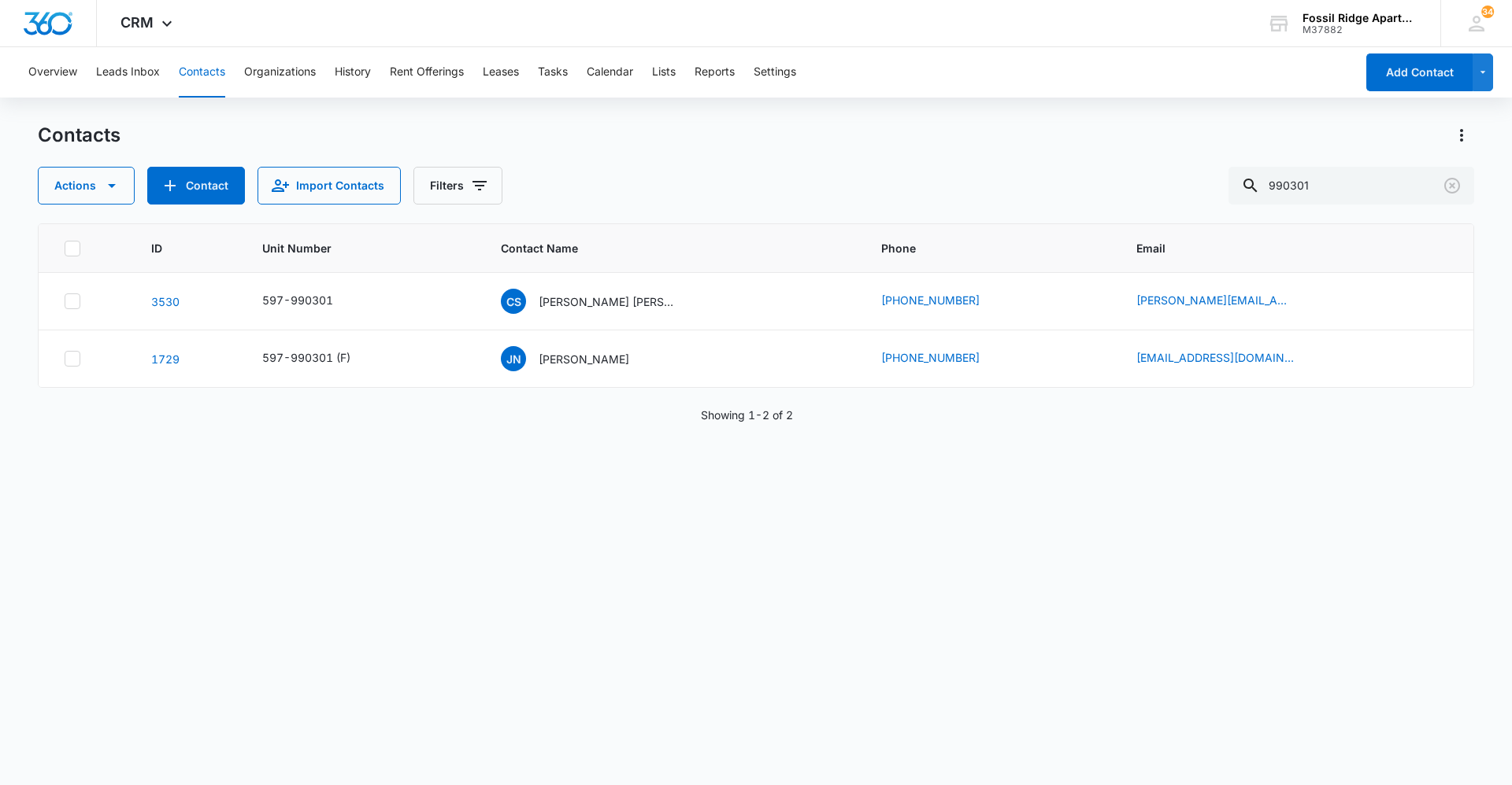
click at [201, 69] on button "Contacts" at bounding box center [202, 72] width 46 height 50
drag, startPoint x: 1344, startPoint y: 180, endPoint x: 817, endPoint y: 158, distance: 527.5
click at [823, 159] on div "Contacts Actions Contact Import Contacts Filters 990301" at bounding box center [756, 164] width 1436 height 82
type input "100202"
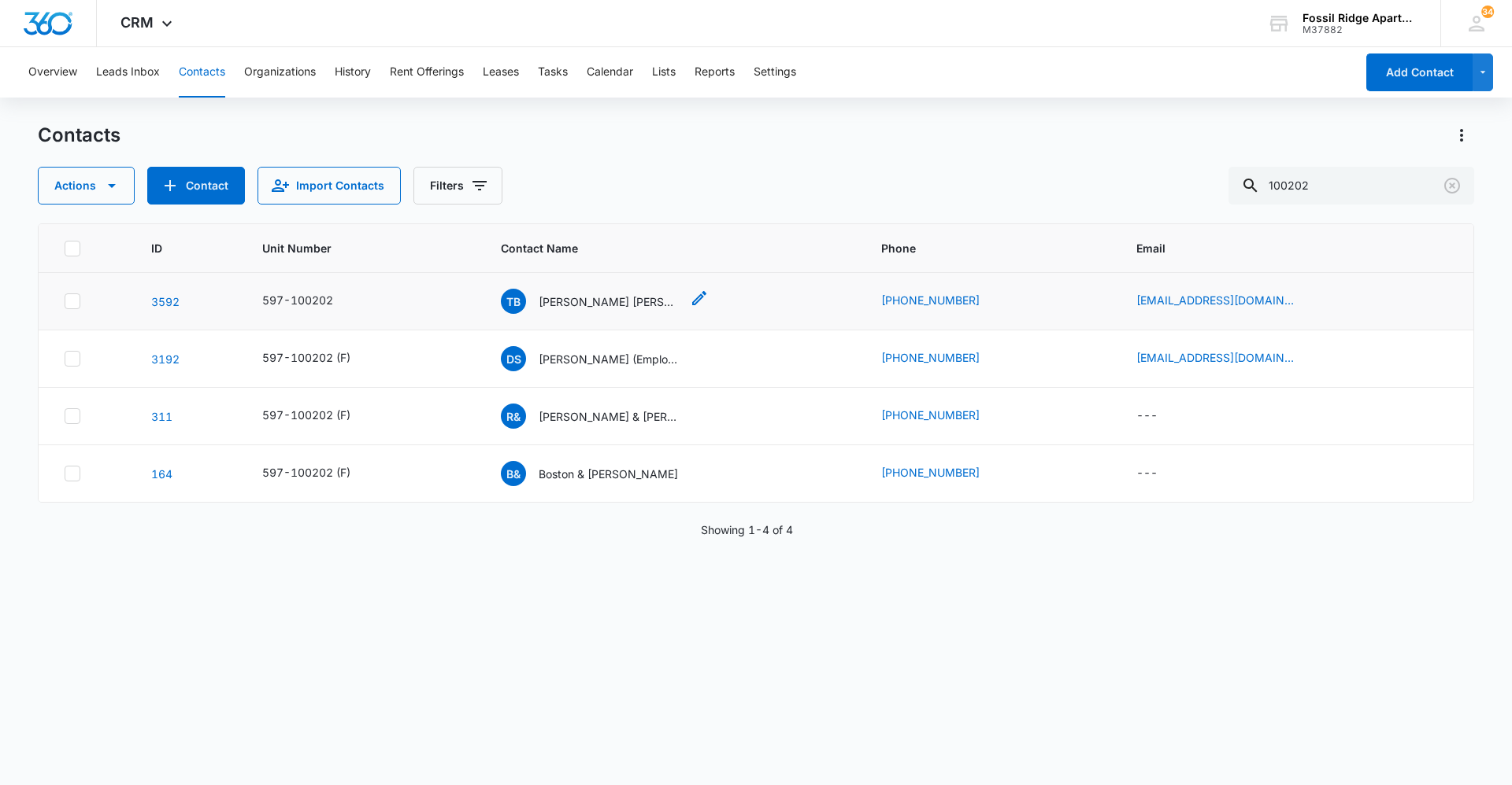
click at [592, 304] on p "[PERSON_NAME] [PERSON_NAME]" at bounding box center [609, 301] width 141 height 16
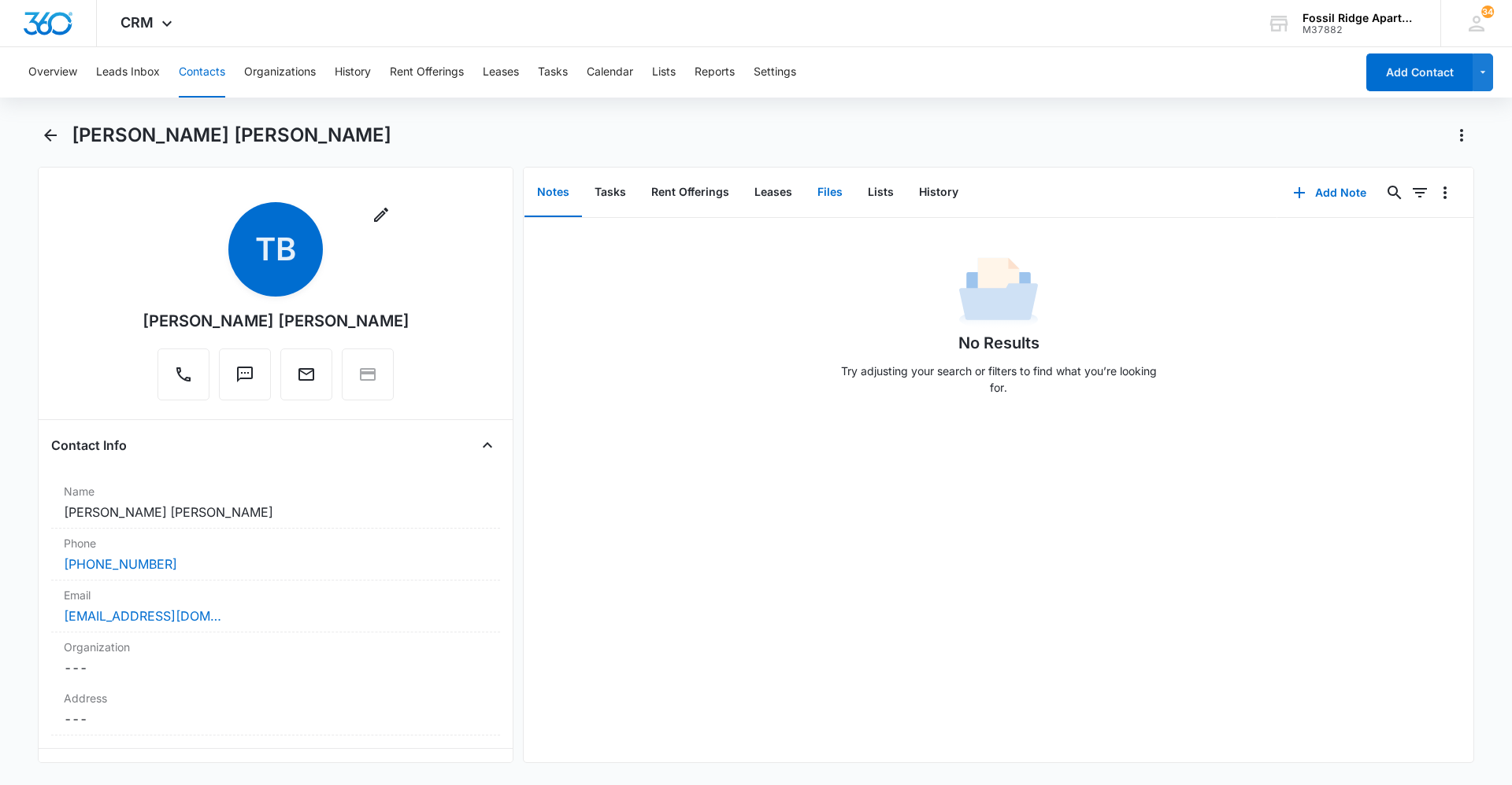
click at [812, 196] on button "Files" at bounding box center [830, 192] width 50 height 49
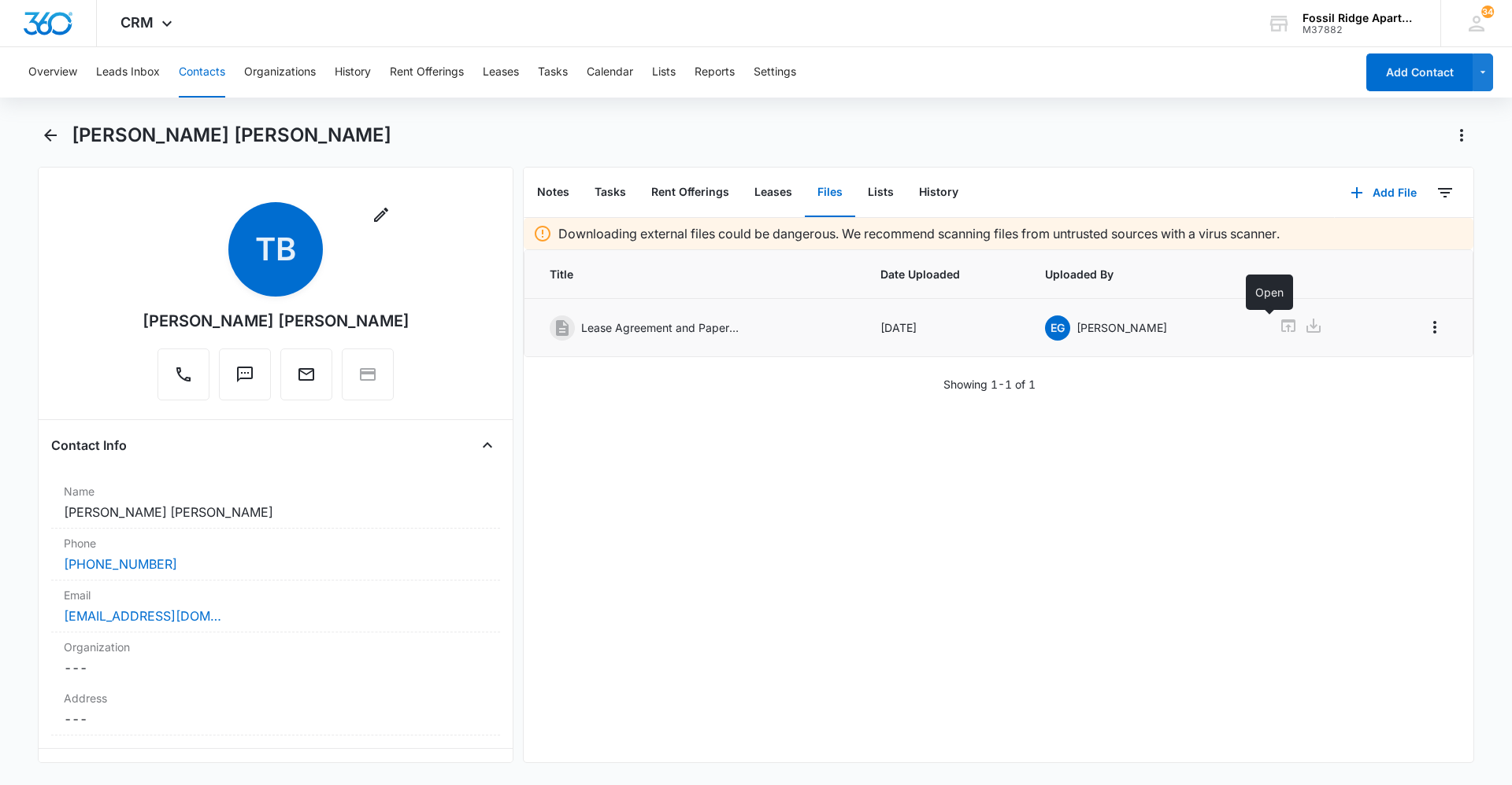
click at [1281, 331] on icon at bounding box center [1288, 325] width 14 height 13
click at [209, 69] on button "Contacts" at bounding box center [202, 72] width 46 height 50
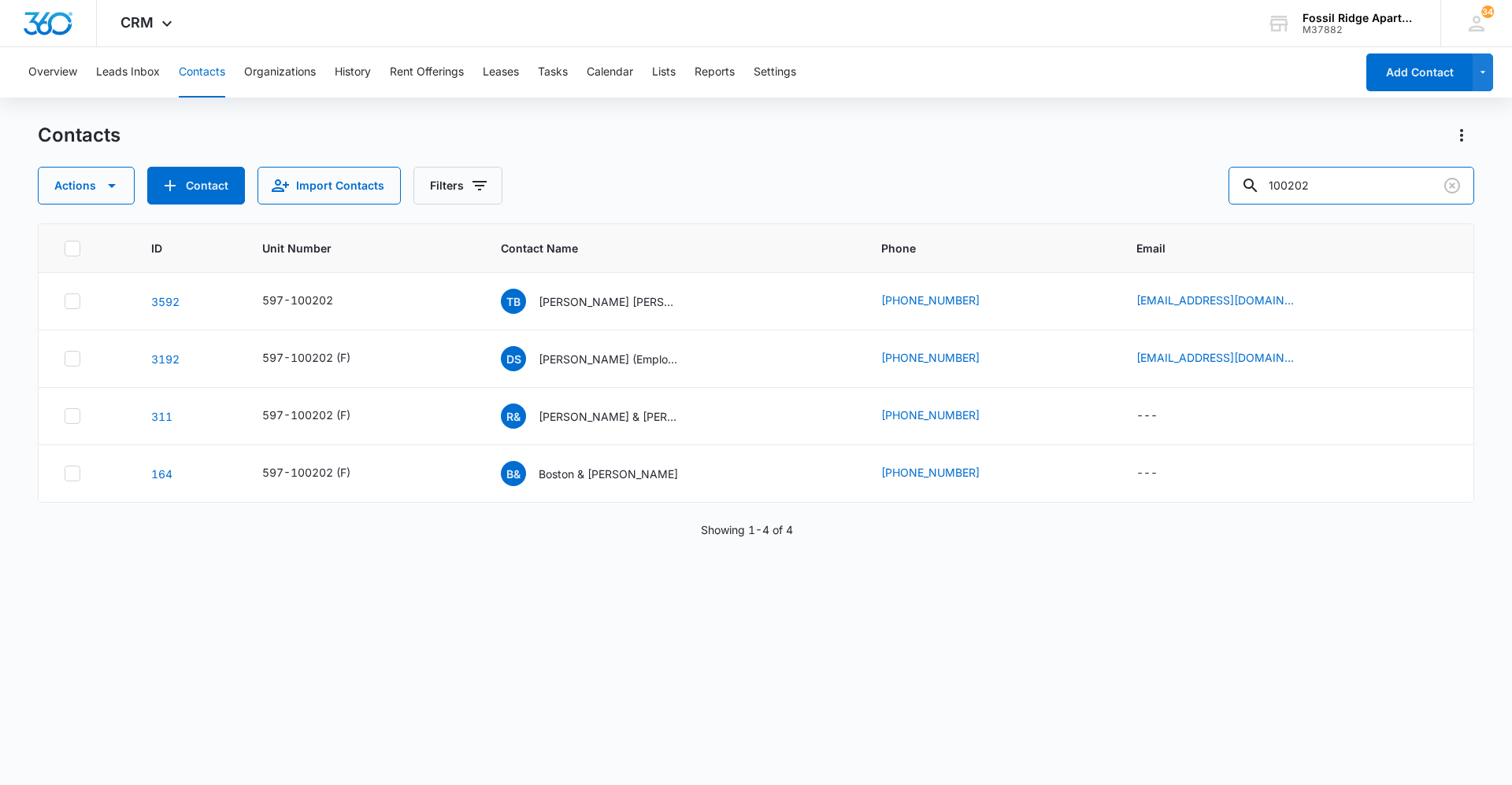
drag, startPoint x: 1347, startPoint y: 181, endPoint x: 807, endPoint y: 178, distance: 540.0
click at [809, 183] on div "Actions Contact Import Contacts Filters 100202" at bounding box center [756, 185] width 1436 height 38
type input "[PHONE_NUMBER]"
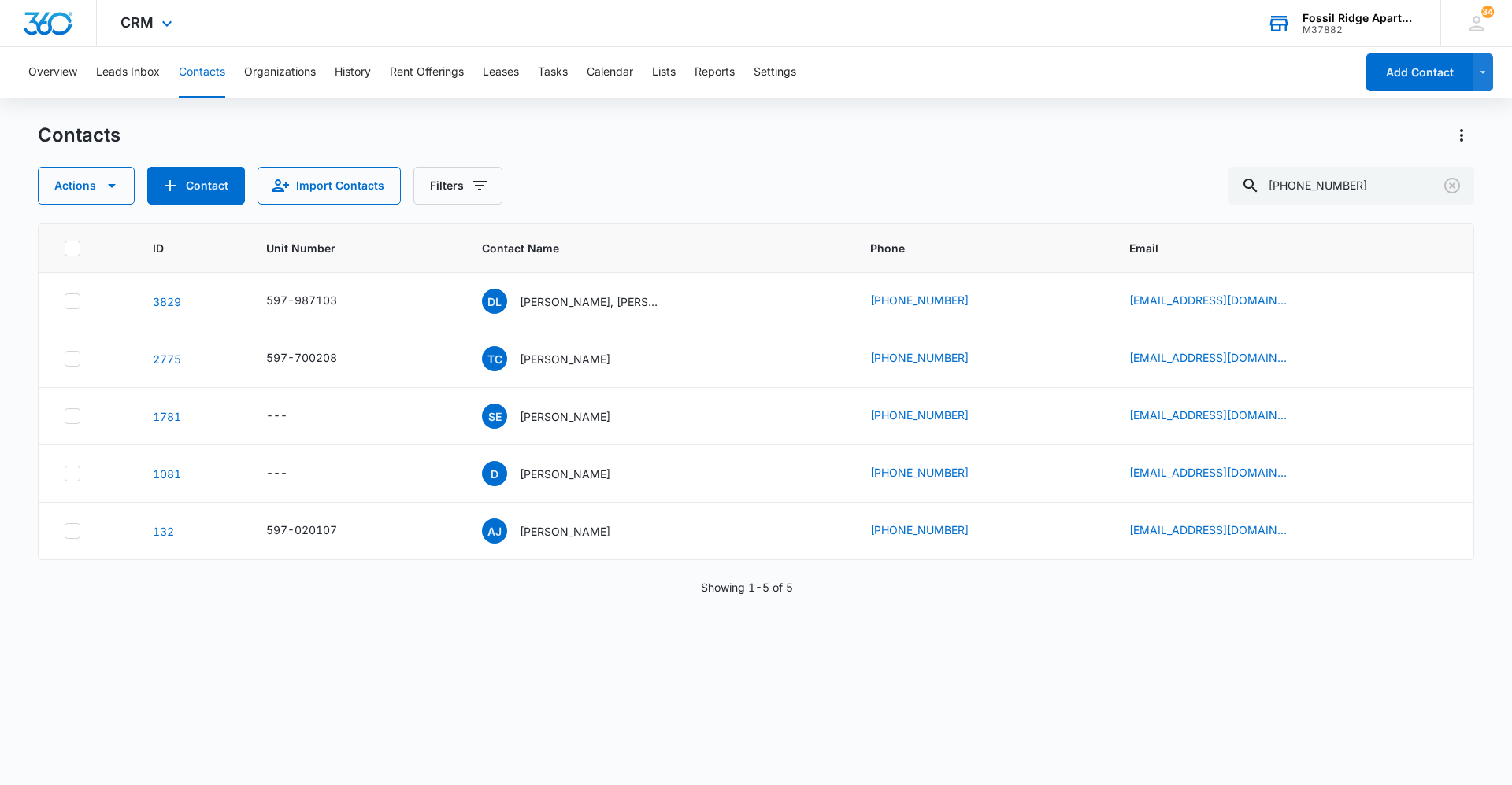
click at [1421, 1] on div "[GEOGRAPHIC_DATA] M37882 Your Accounts View All" at bounding box center [1342, 23] width 197 height 46
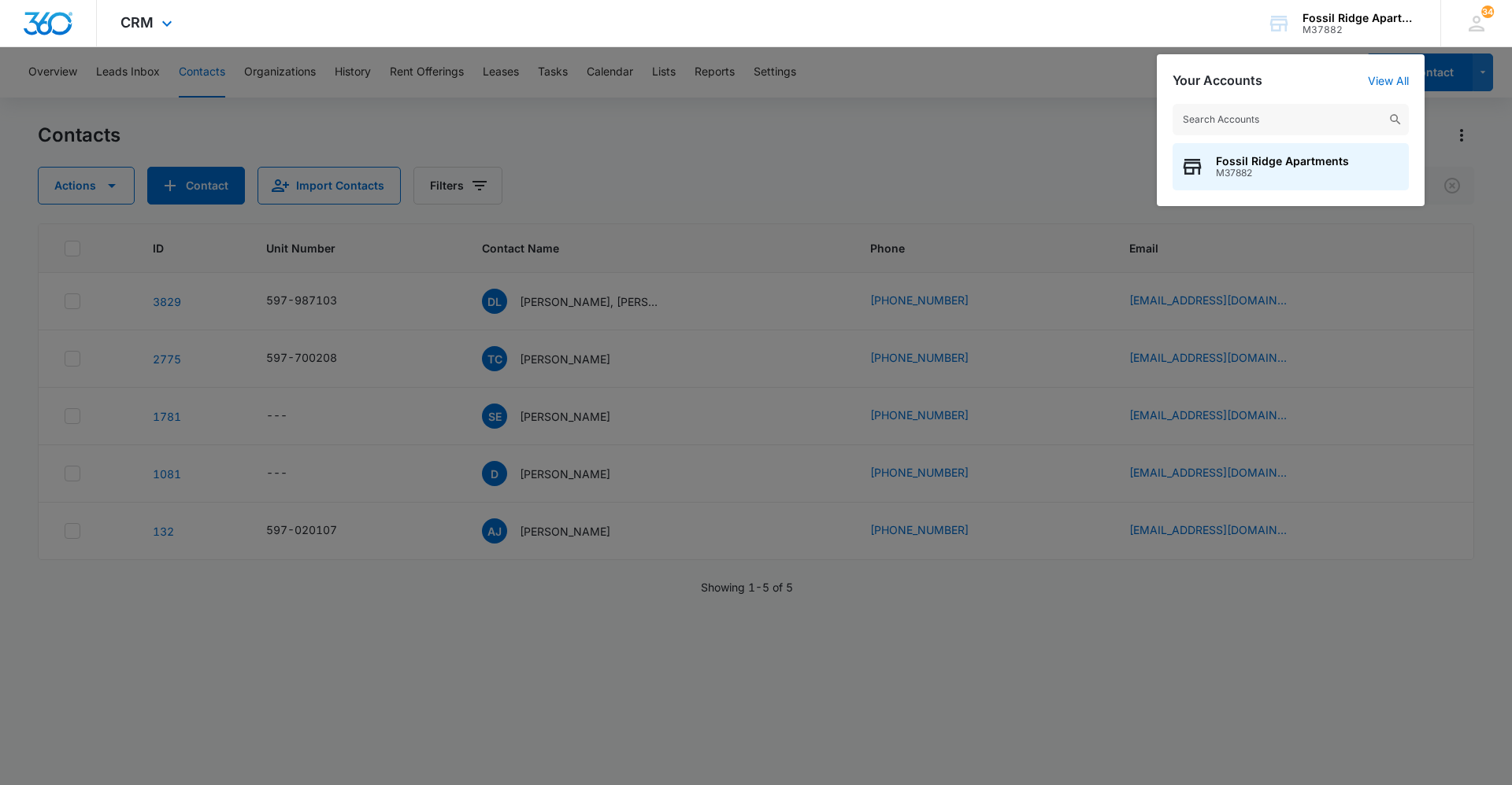
click at [1132, 32] on div "CRM Apps Reputation Websites Forms CRM Email Social Content Ads Intelligence Fi…" at bounding box center [756, 23] width 1512 height 47
click at [1385, 388] on div at bounding box center [756, 392] width 1512 height 785
